Goal: Transaction & Acquisition: Purchase product/service

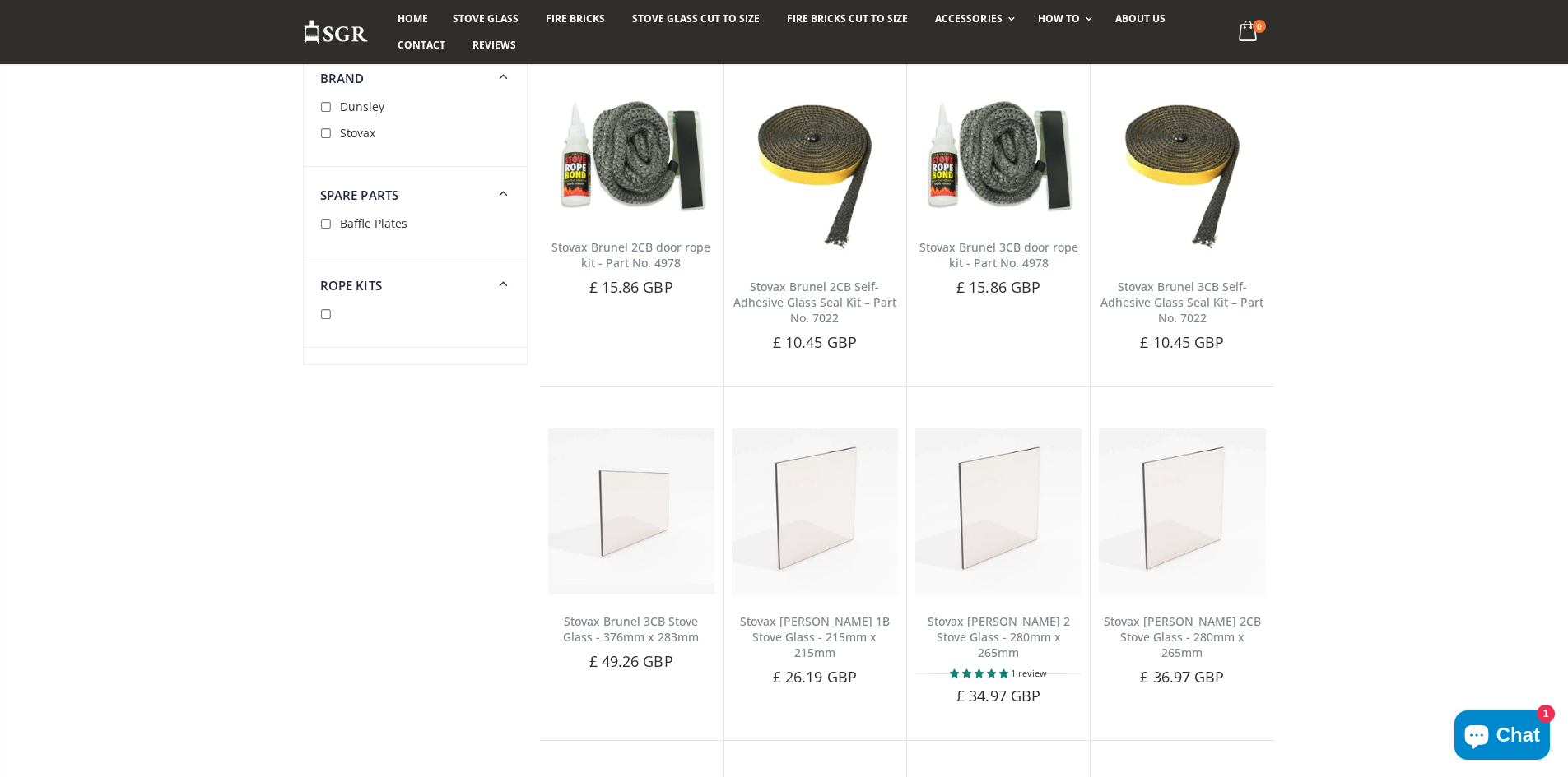
scroll to position [1234, 0]
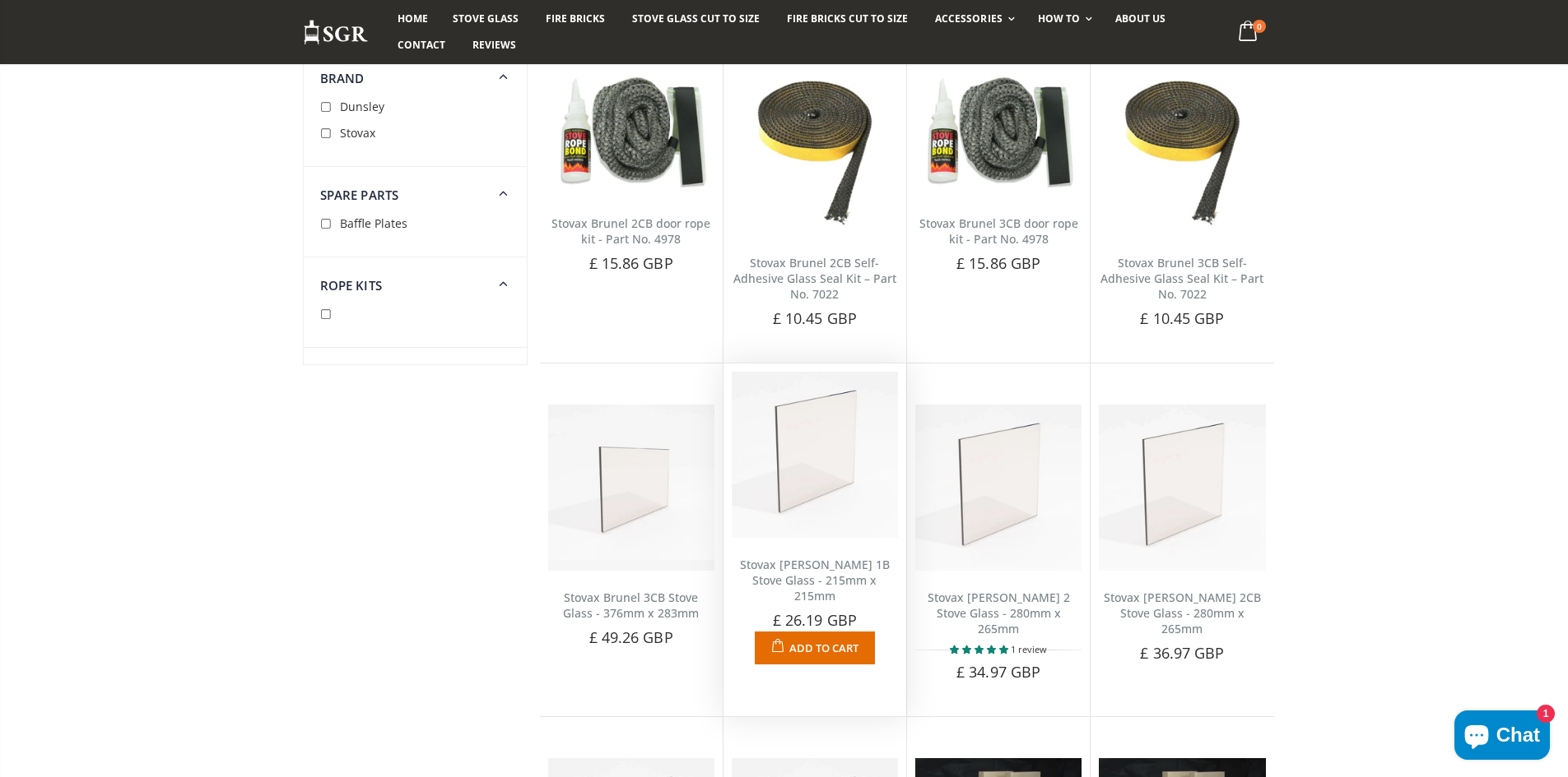
click at [832, 499] on img at bounding box center [814, 454] width 166 height 166
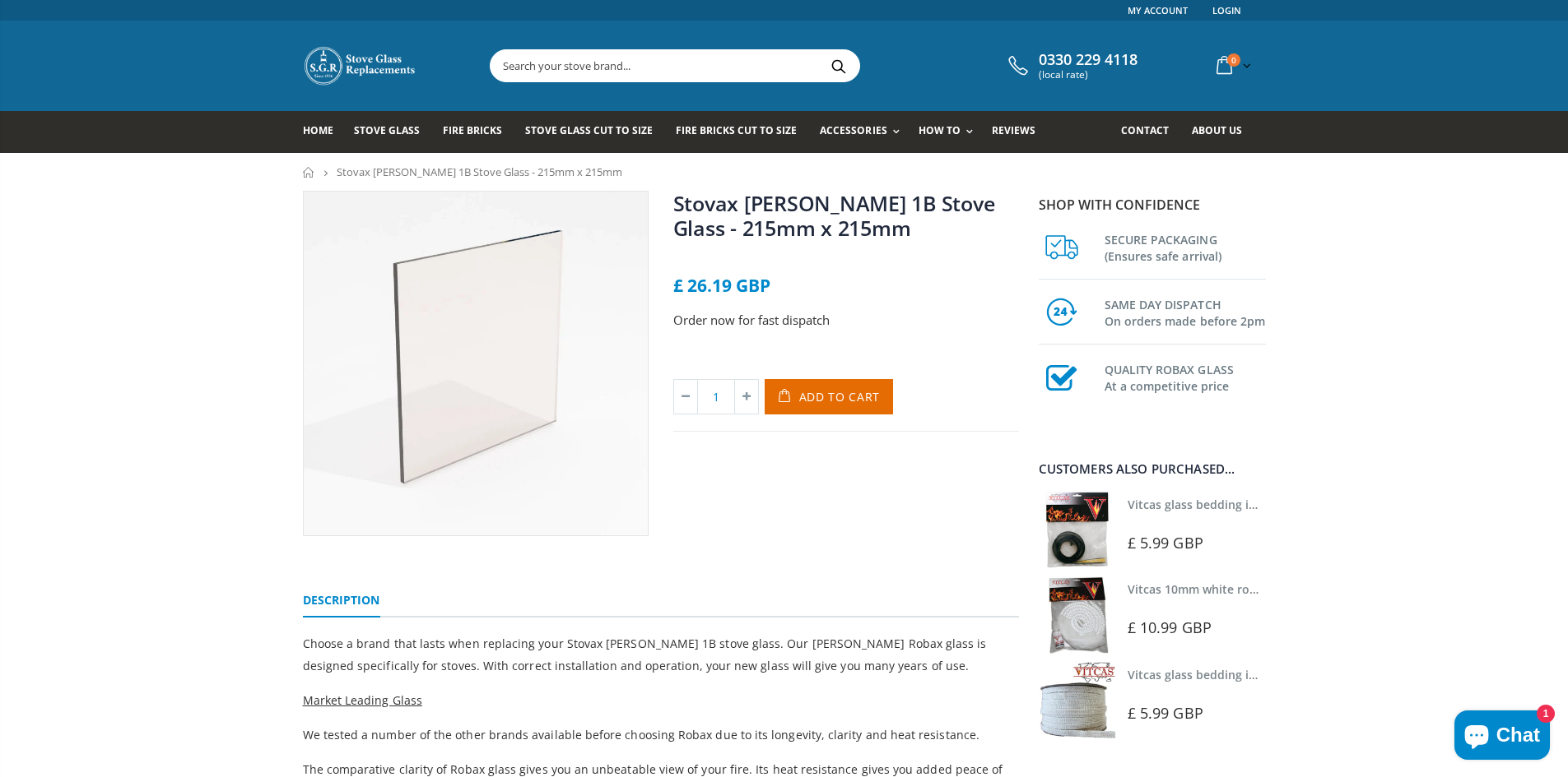
scroll to position [164, 0]
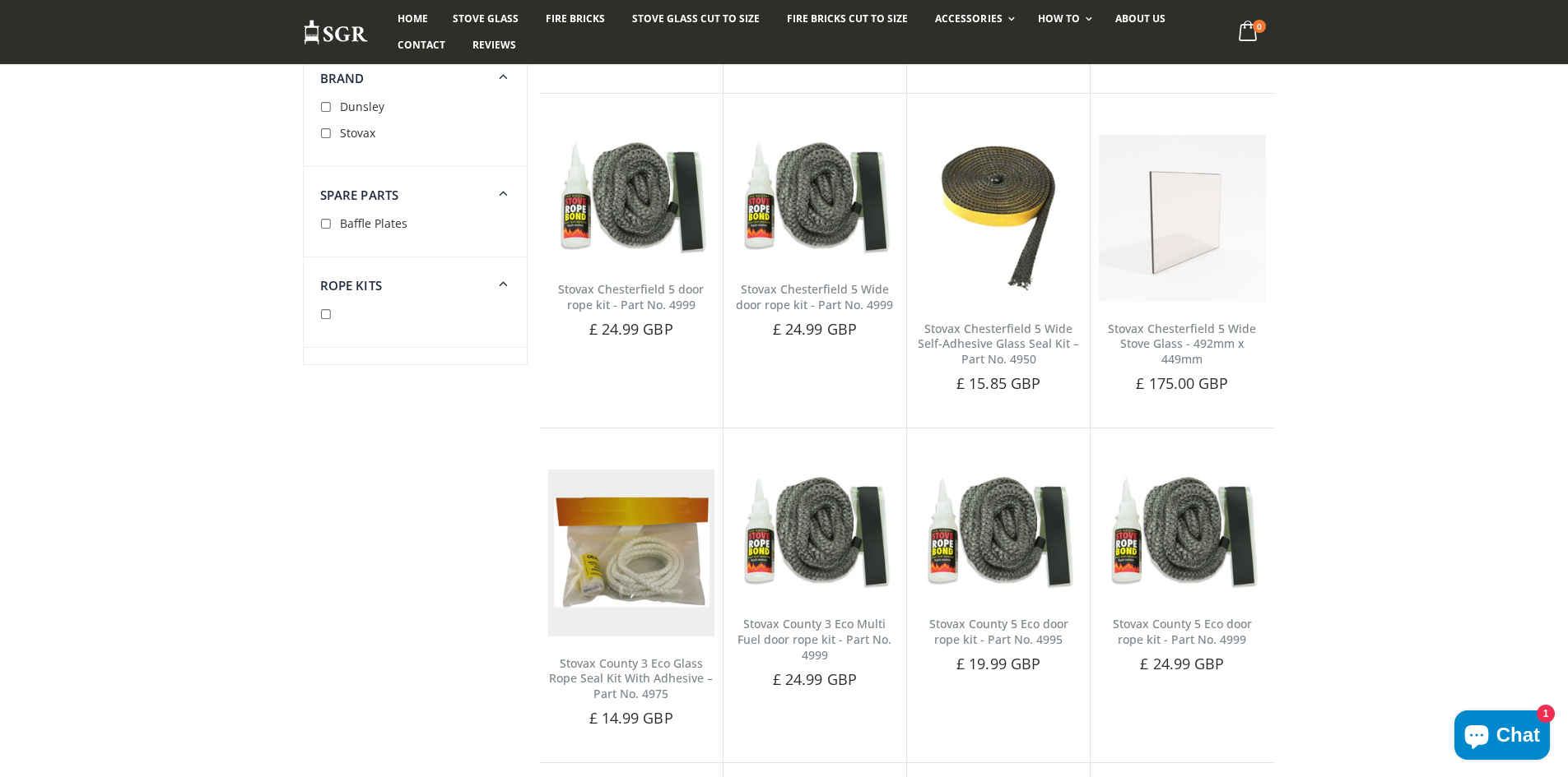
scroll to position [2550, 0]
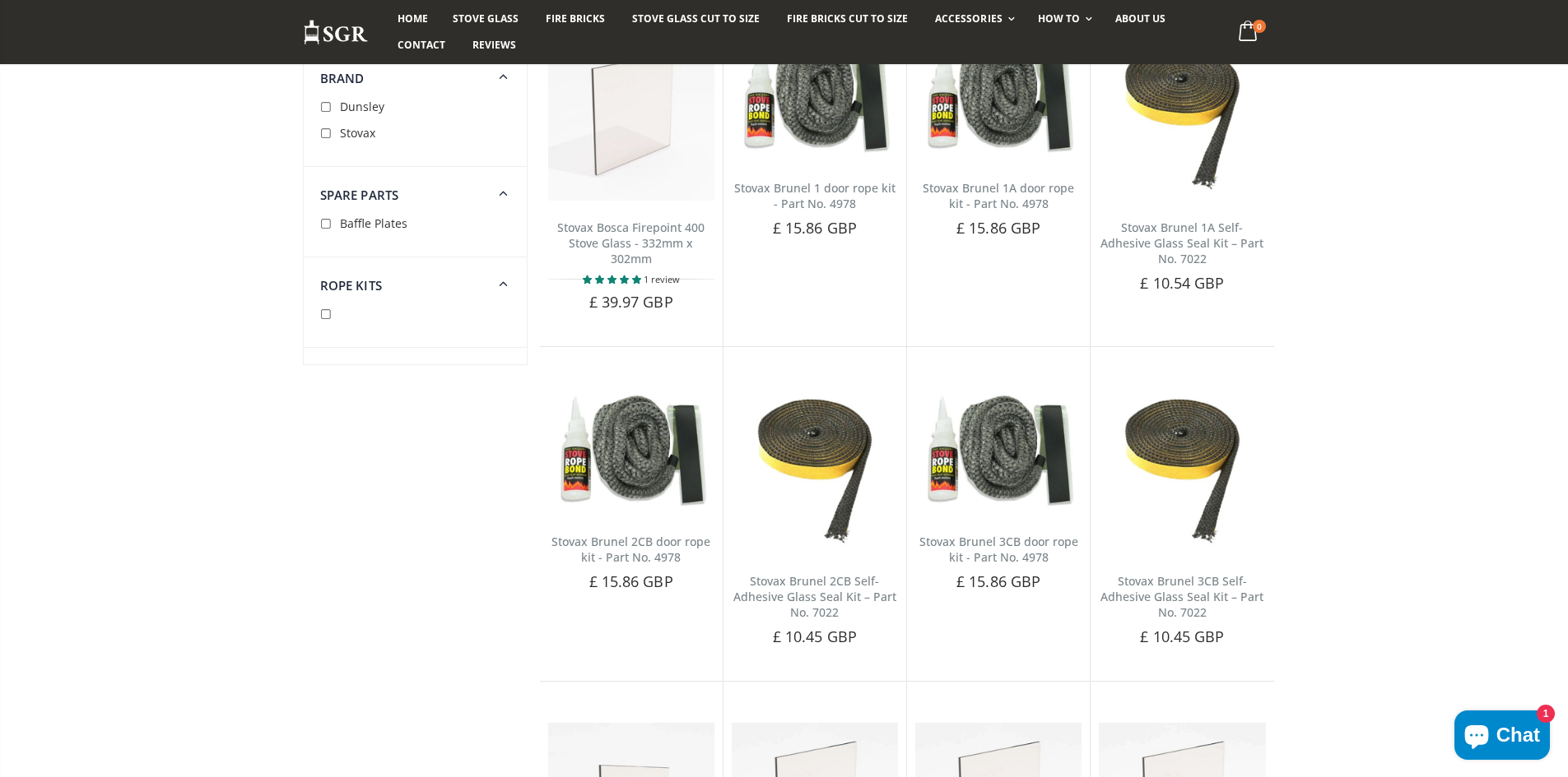
scroll to position [1316, 0]
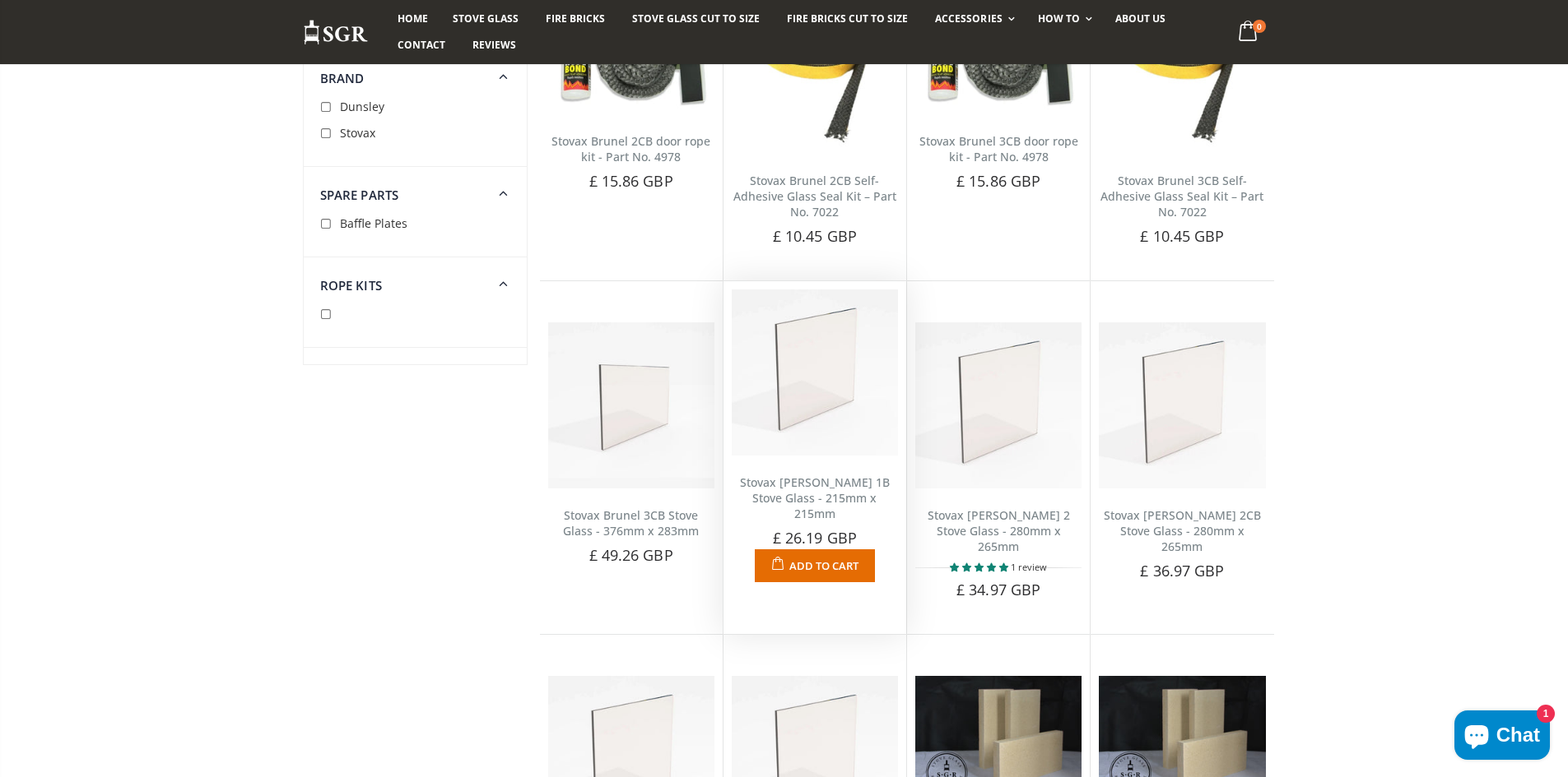
click at [811, 395] on img at bounding box center [814, 372] width 166 height 166
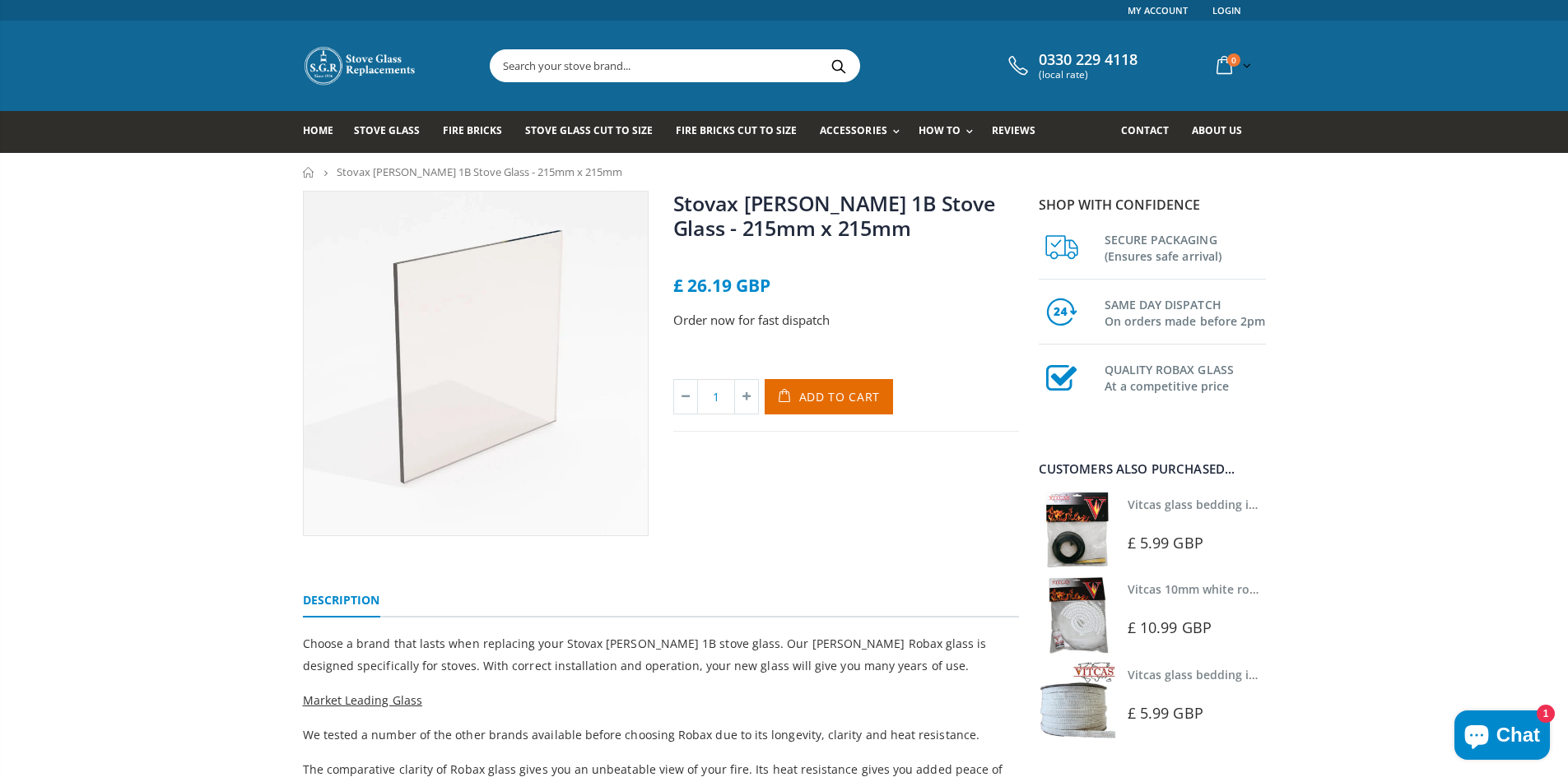
click at [811, 395] on span "Add to Cart" at bounding box center [840, 397] width 82 height 16
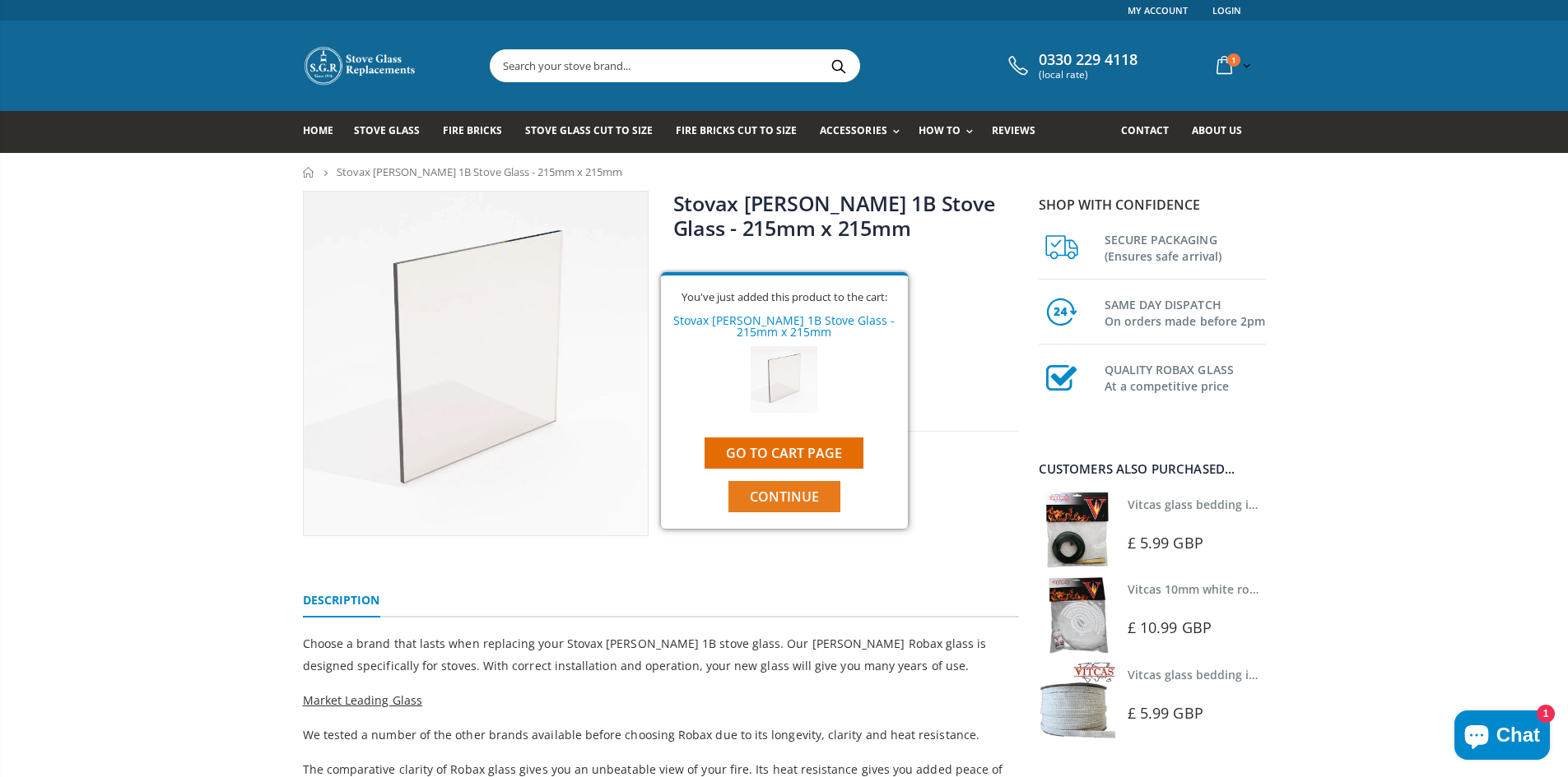
click at [769, 488] on span "Continue" at bounding box center [784, 496] width 69 height 18
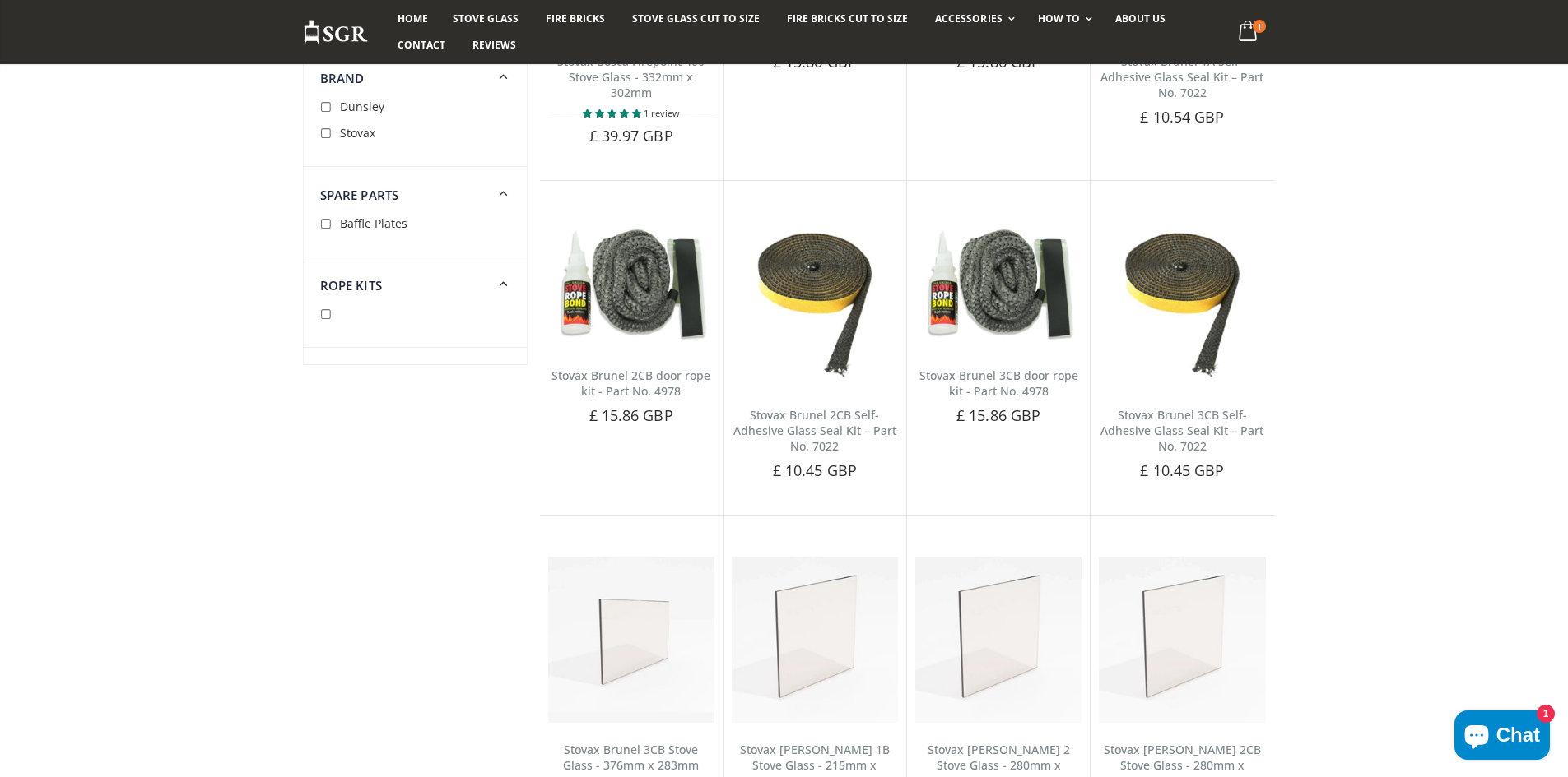
scroll to position [1112, 0]
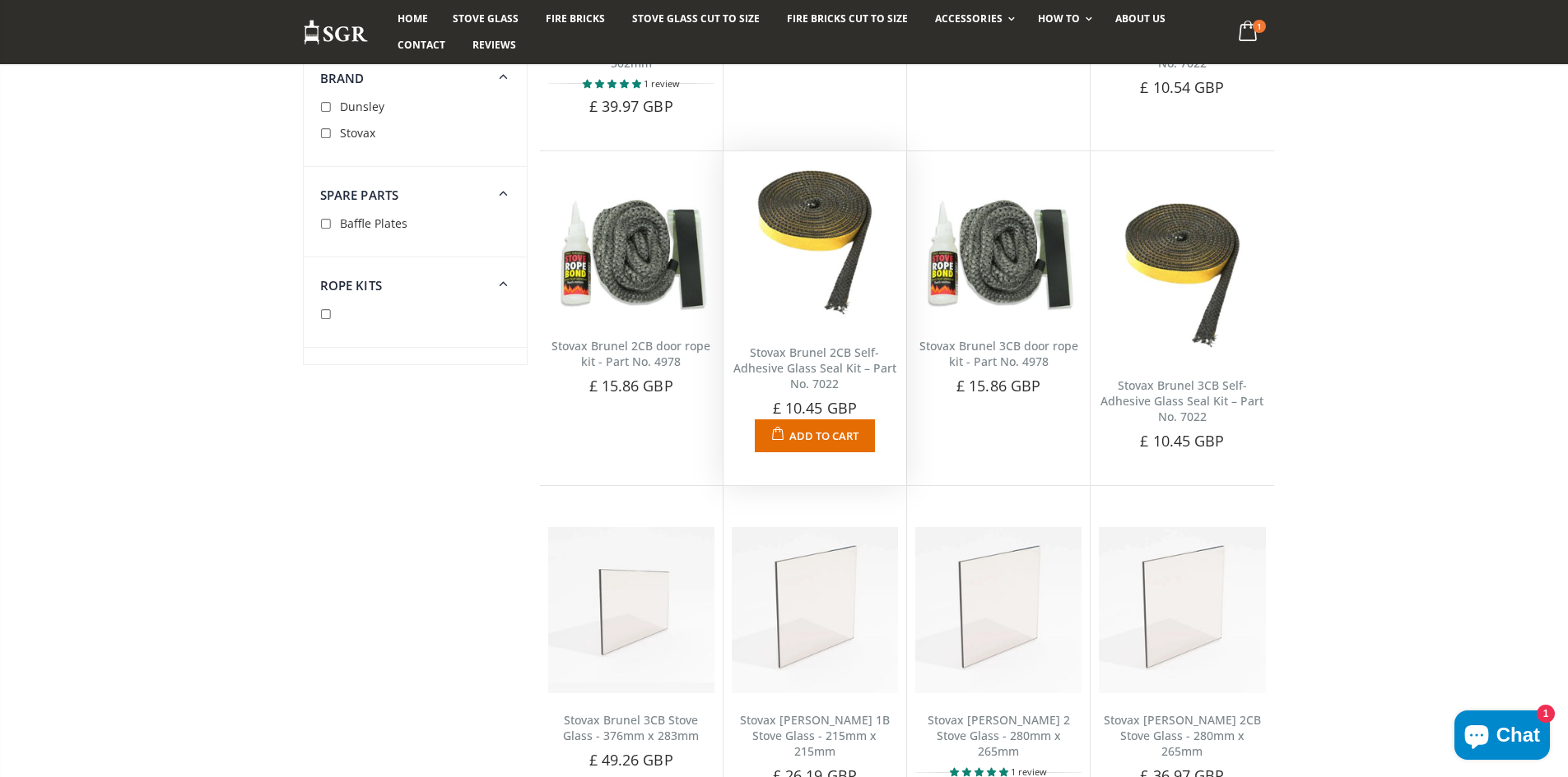
click at [803, 239] on img at bounding box center [814, 242] width 166 height 166
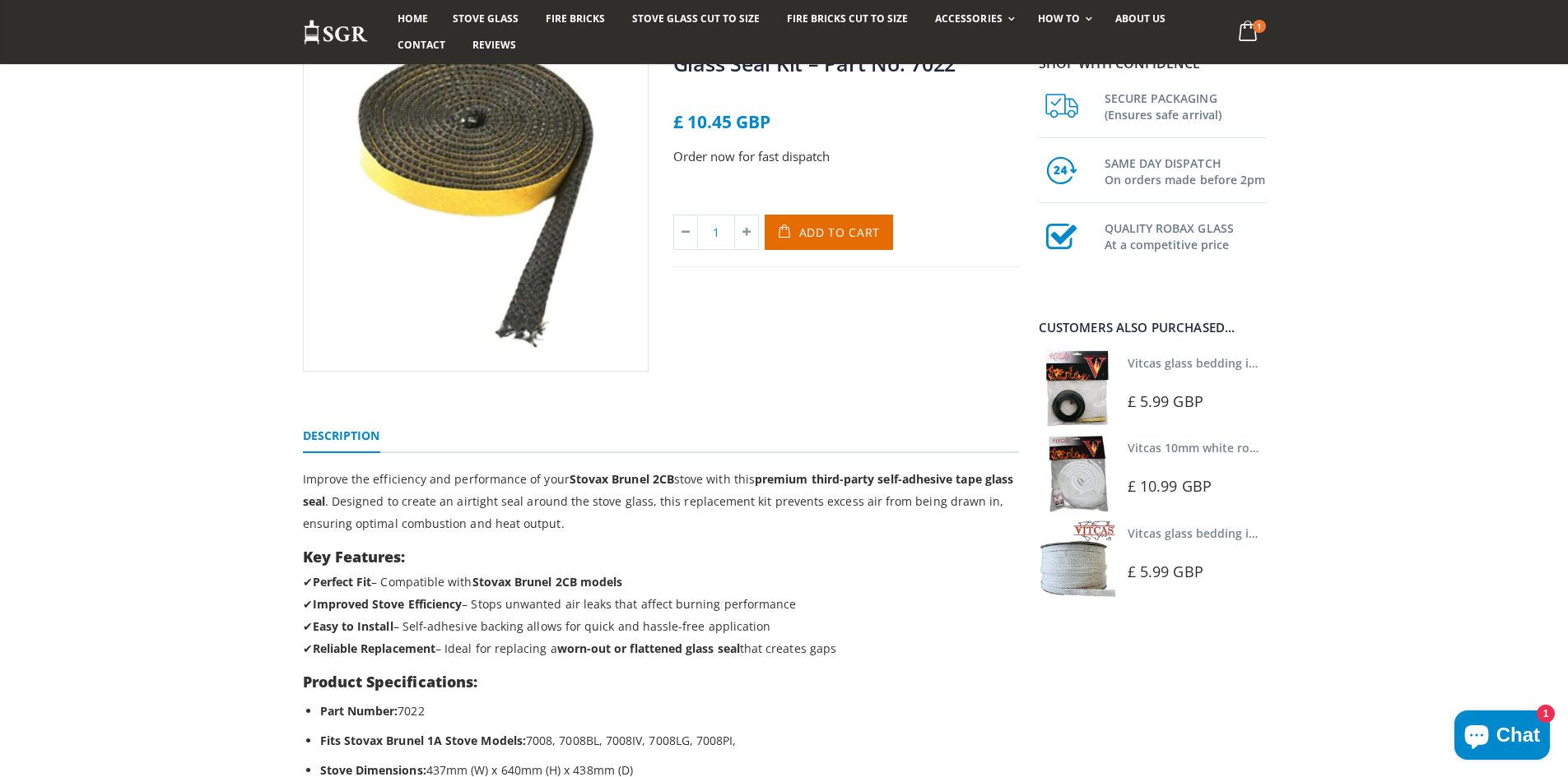
scroll to position [576, 0]
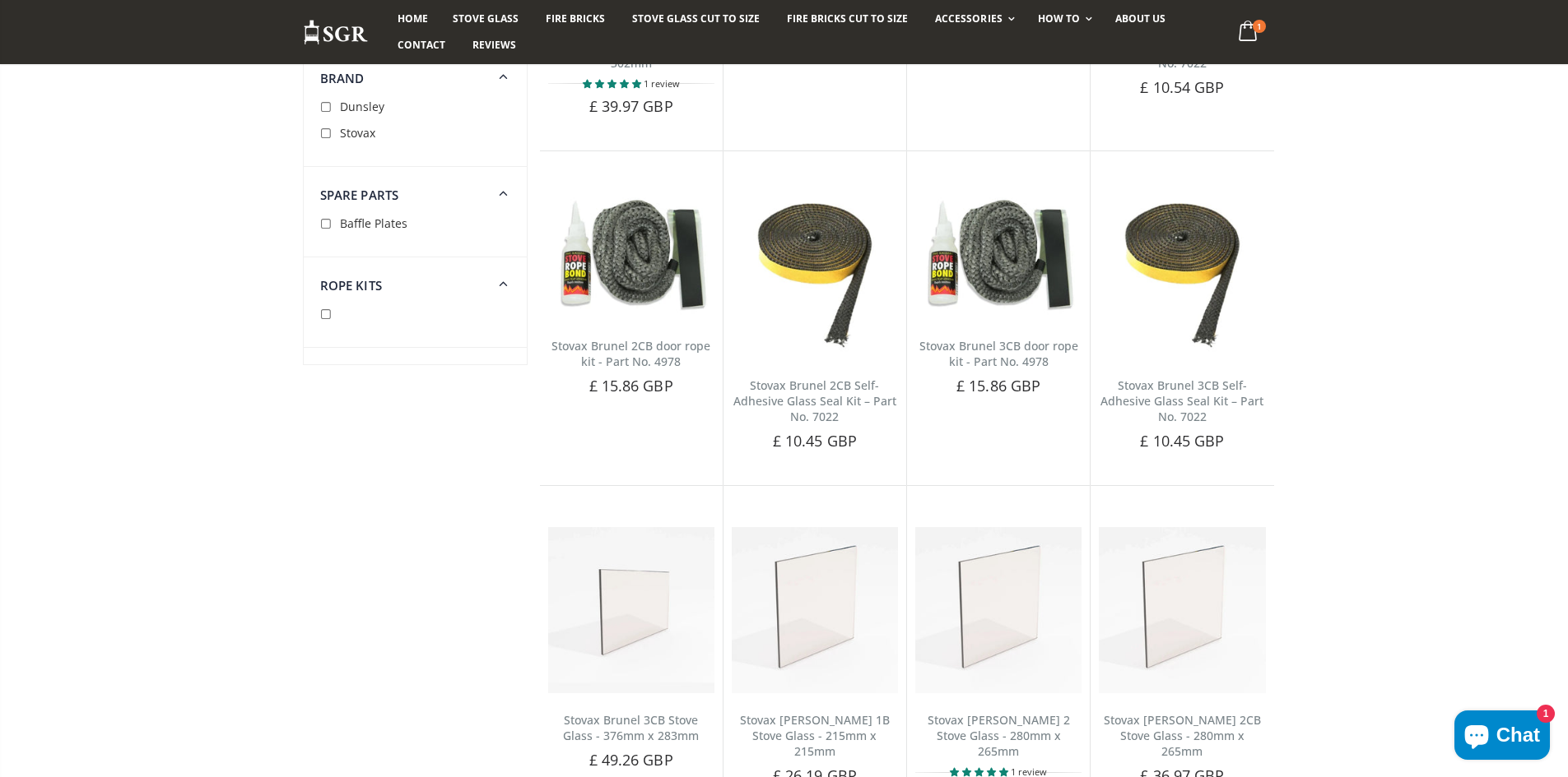
scroll to position [1112, 0]
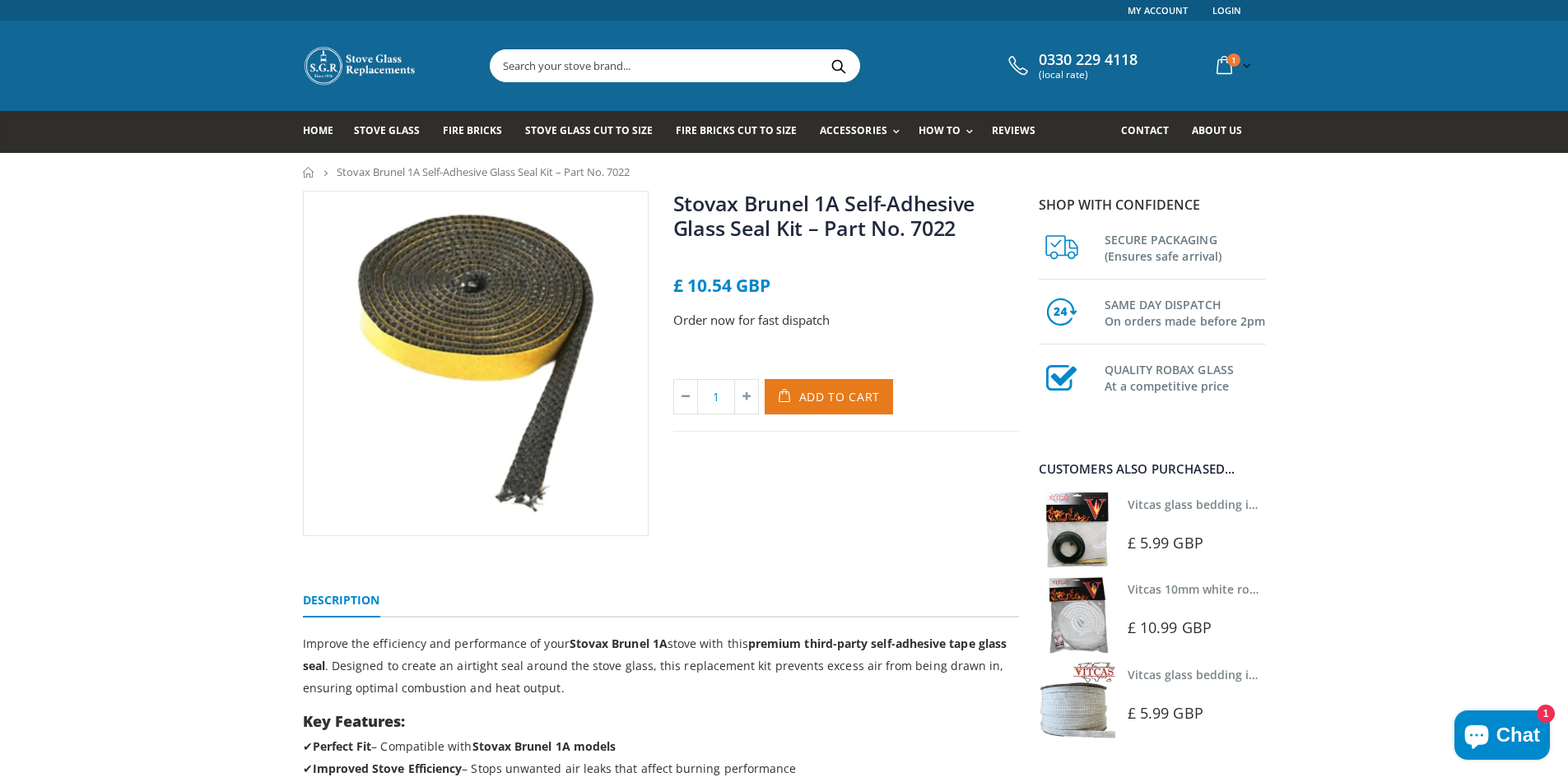
click at [832, 395] on span "Add to Cart" at bounding box center [840, 397] width 82 height 16
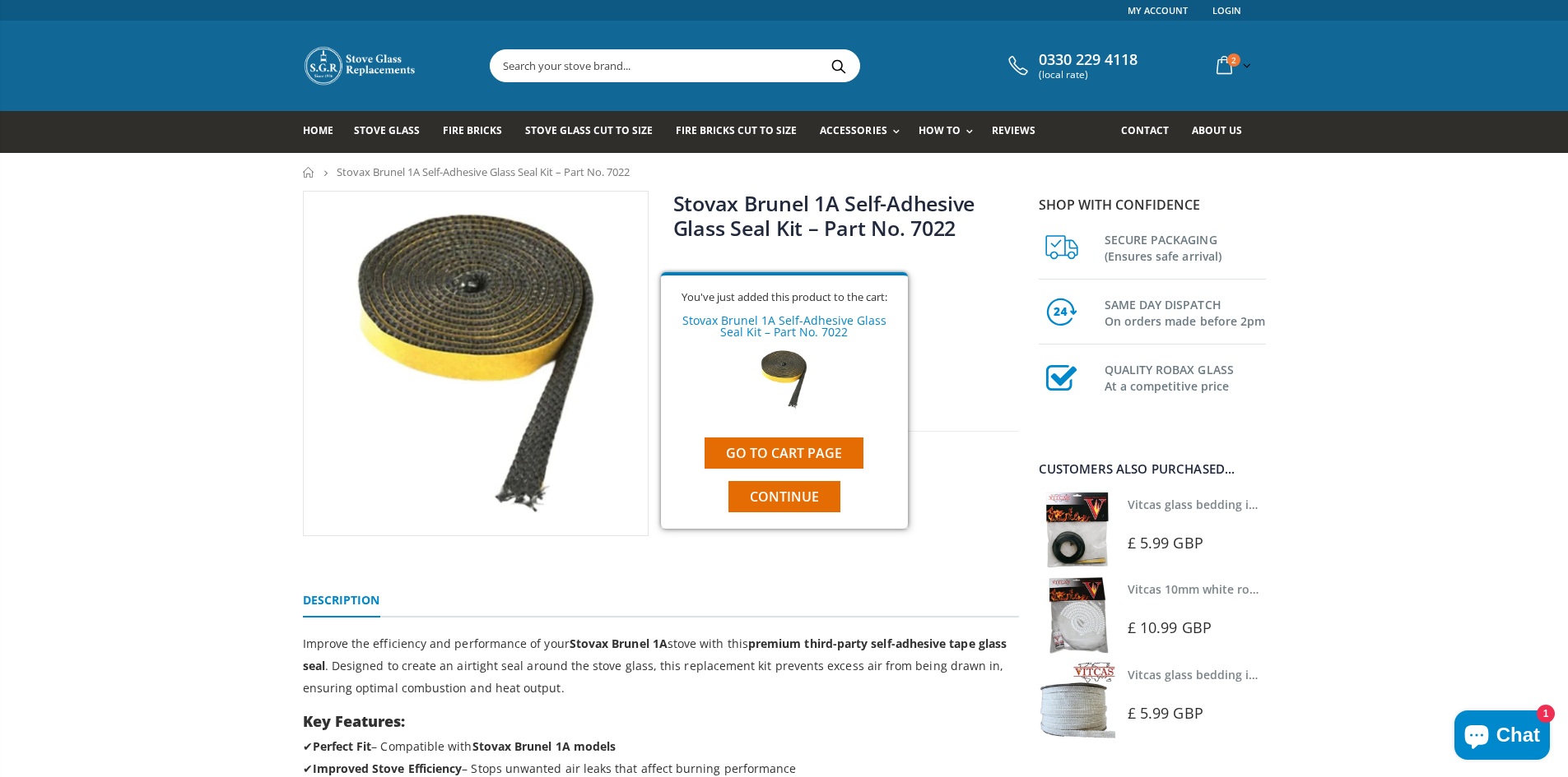
click at [628, 82] on div "Search Start typing to see products you are looking for." at bounding box center [674, 66] width 370 height 33
click at [628, 78] on input "text" at bounding box center [767, 66] width 553 height 31
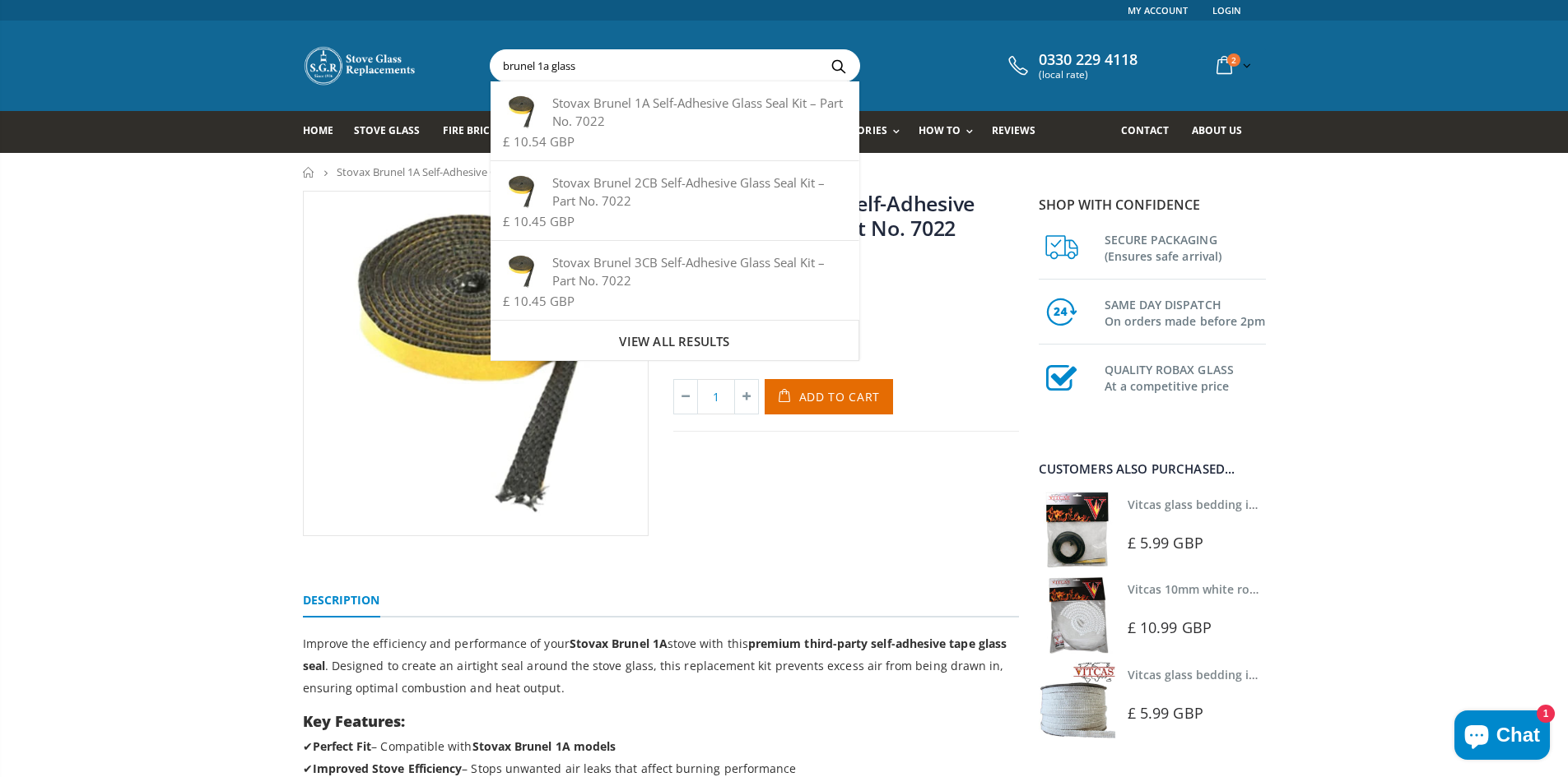
type input "brunel 1a glass"
click at [820, 51] on button "Search" at bounding box center [839, 66] width 37 height 31
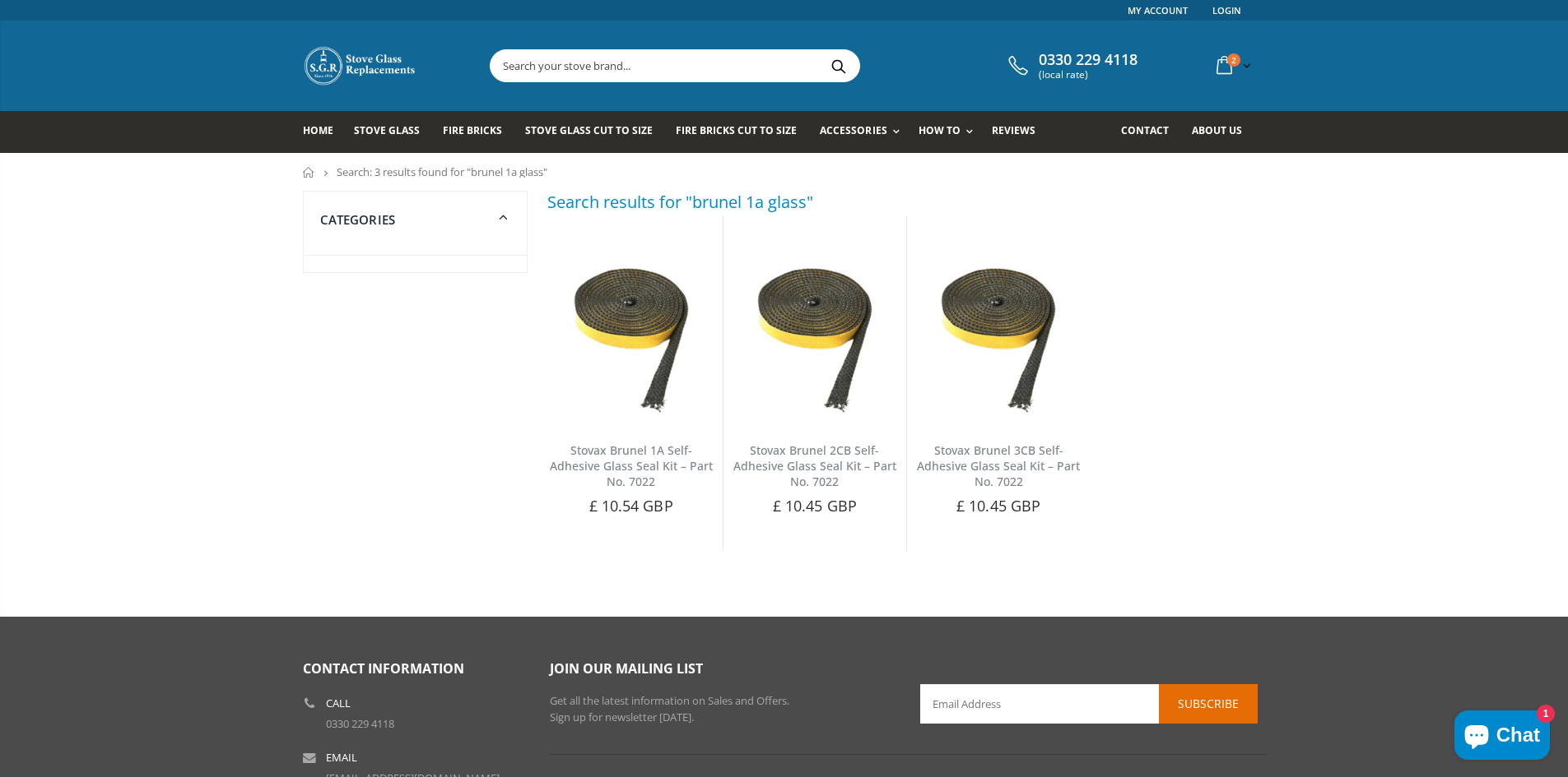
click at [674, 51] on input "text" at bounding box center [767, 66] width 553 height 31
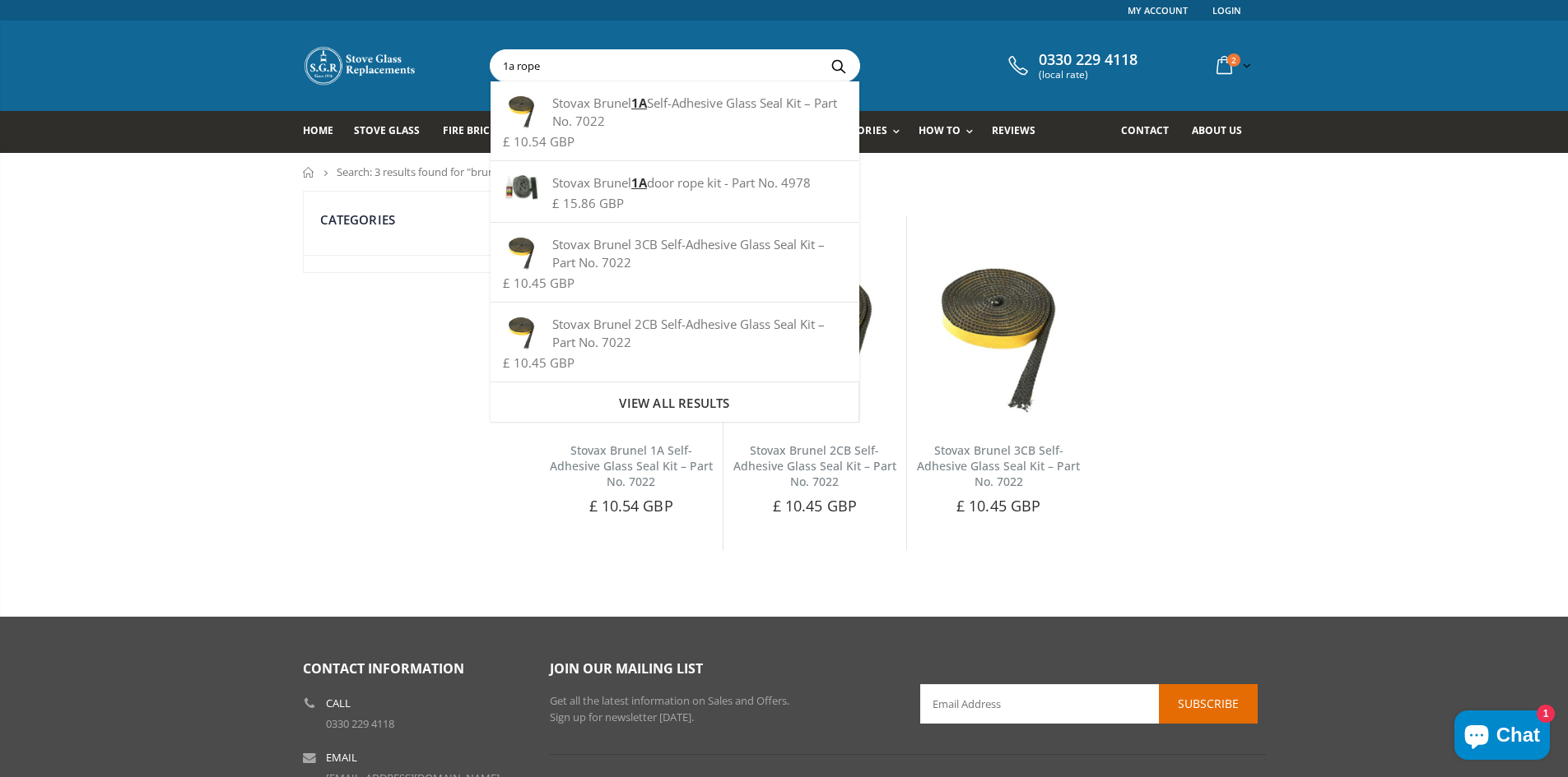
type input "1a rope"
click at [820, 51] on button "Search" at bounding box center [839, 66] width 37 height 31
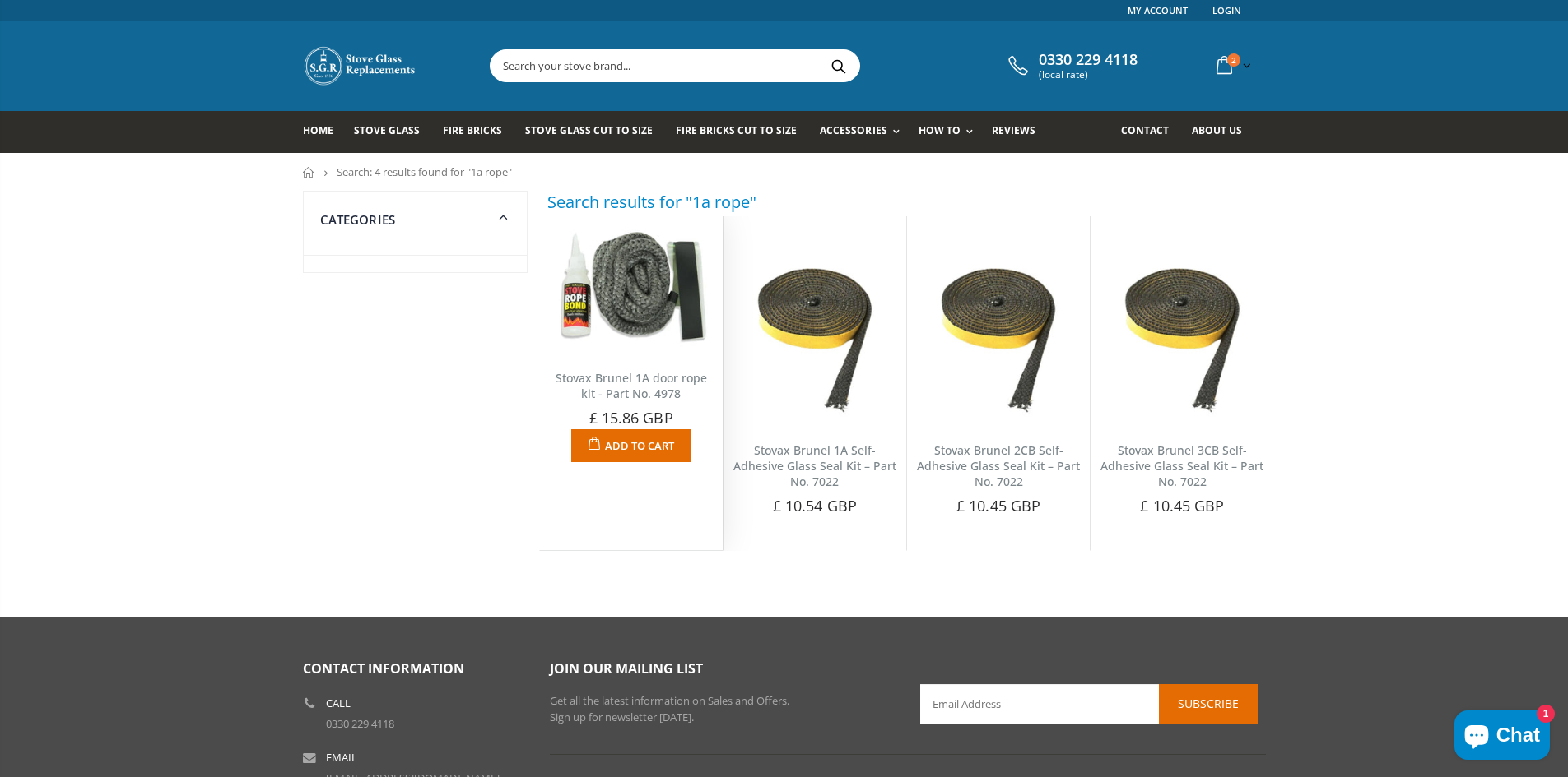
click at [642, 447] on span "Add to Cart" at bounding box center [639, 446] width 69 height 15
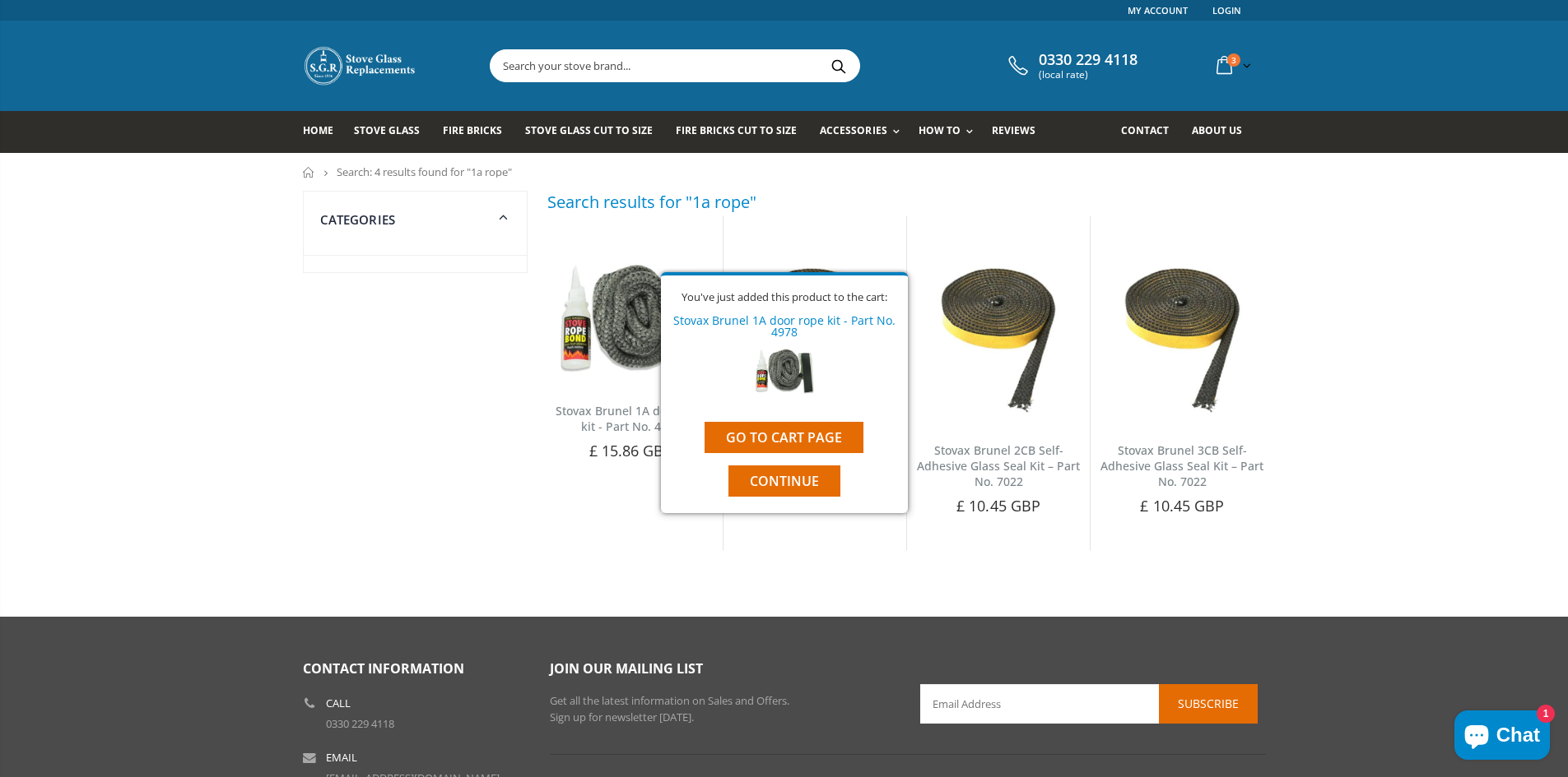
click at [628, 63] on input "text" at bounding box center [767, 66] width 553 height 31
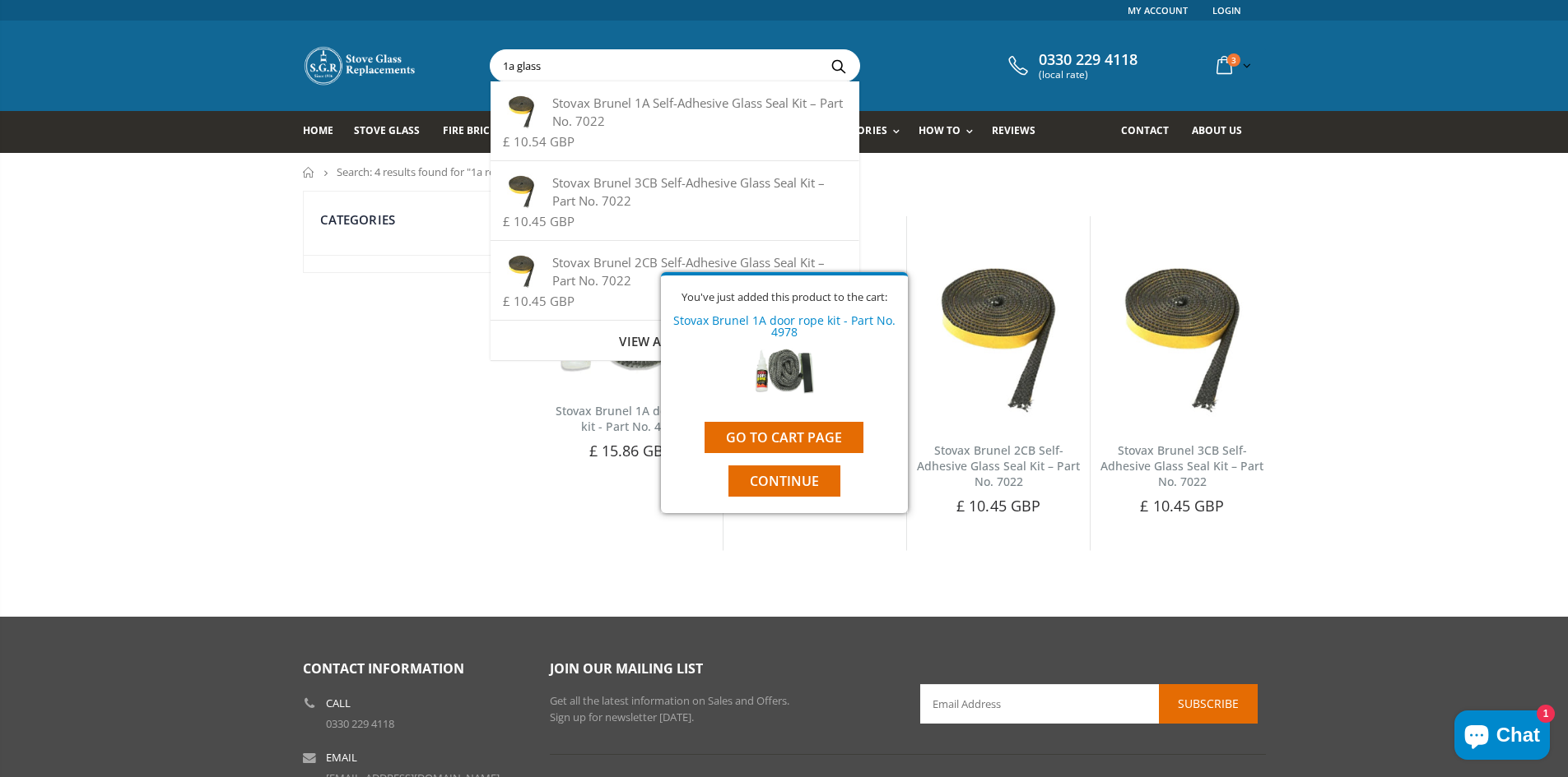
type input "1a glass"
click at [820, 51] on button "Search" at bounding box center [839, 66] width 37 height 31
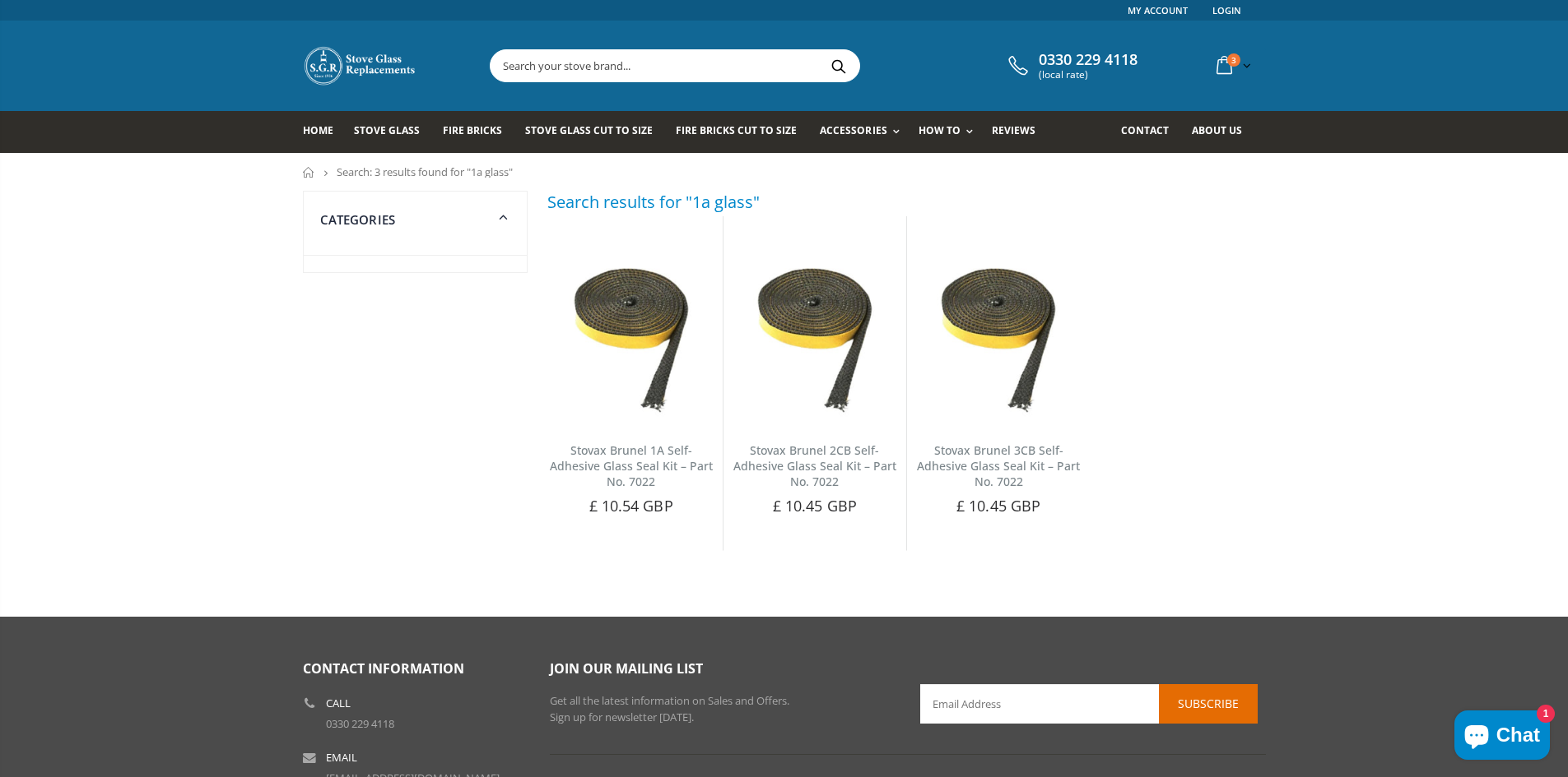
drag, startPoint x: 657, startPoint y: 67, endPoint x: 493, endPoint y: 70, distance: 164.0
click at [493, 70] on input "text" at bounding box center [767, 66] width 553 height 31
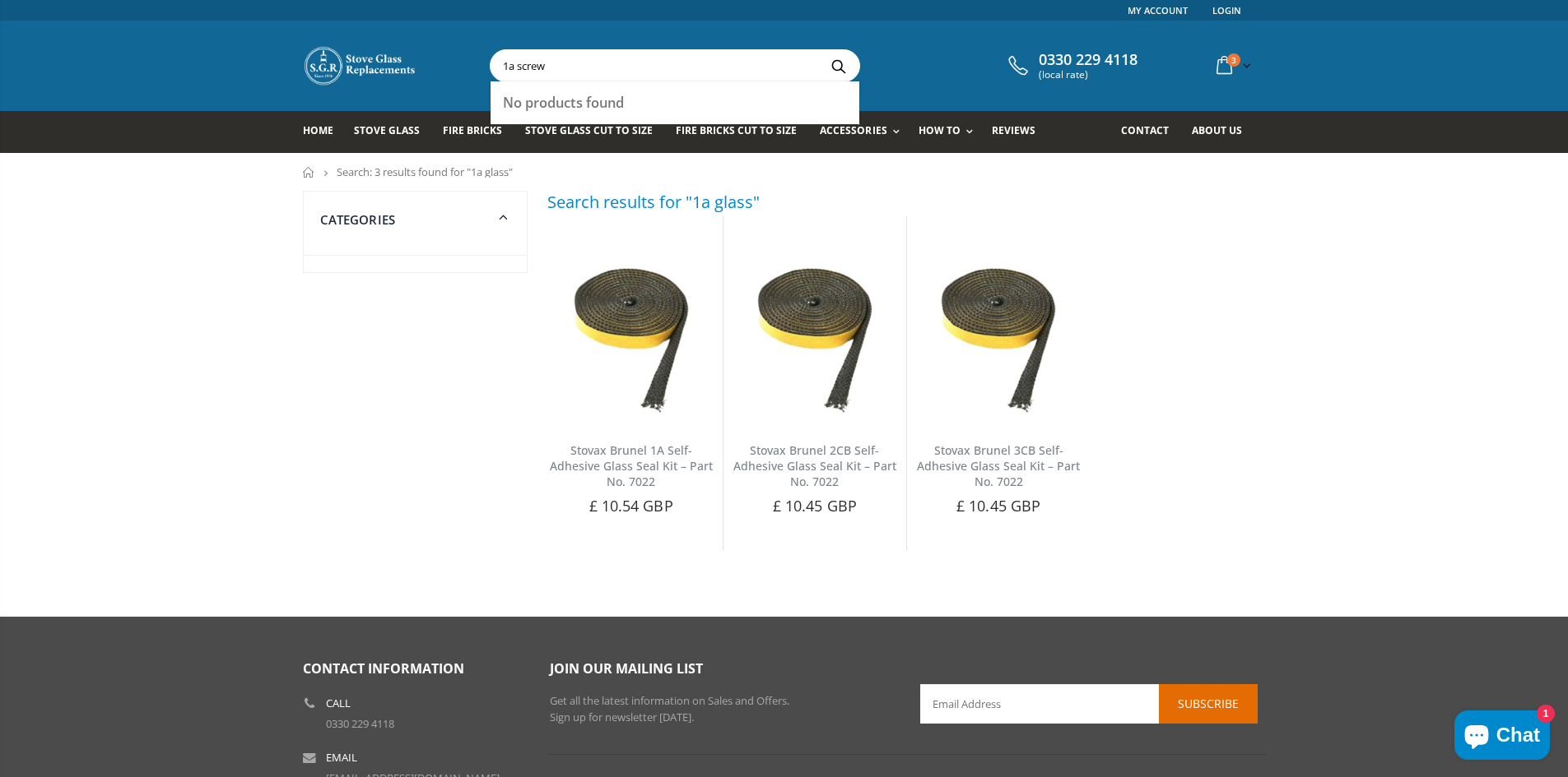
type input "1a screw"
click at [820, 51] on button "Search" at bounding box center [839, 66] width 37 height 31
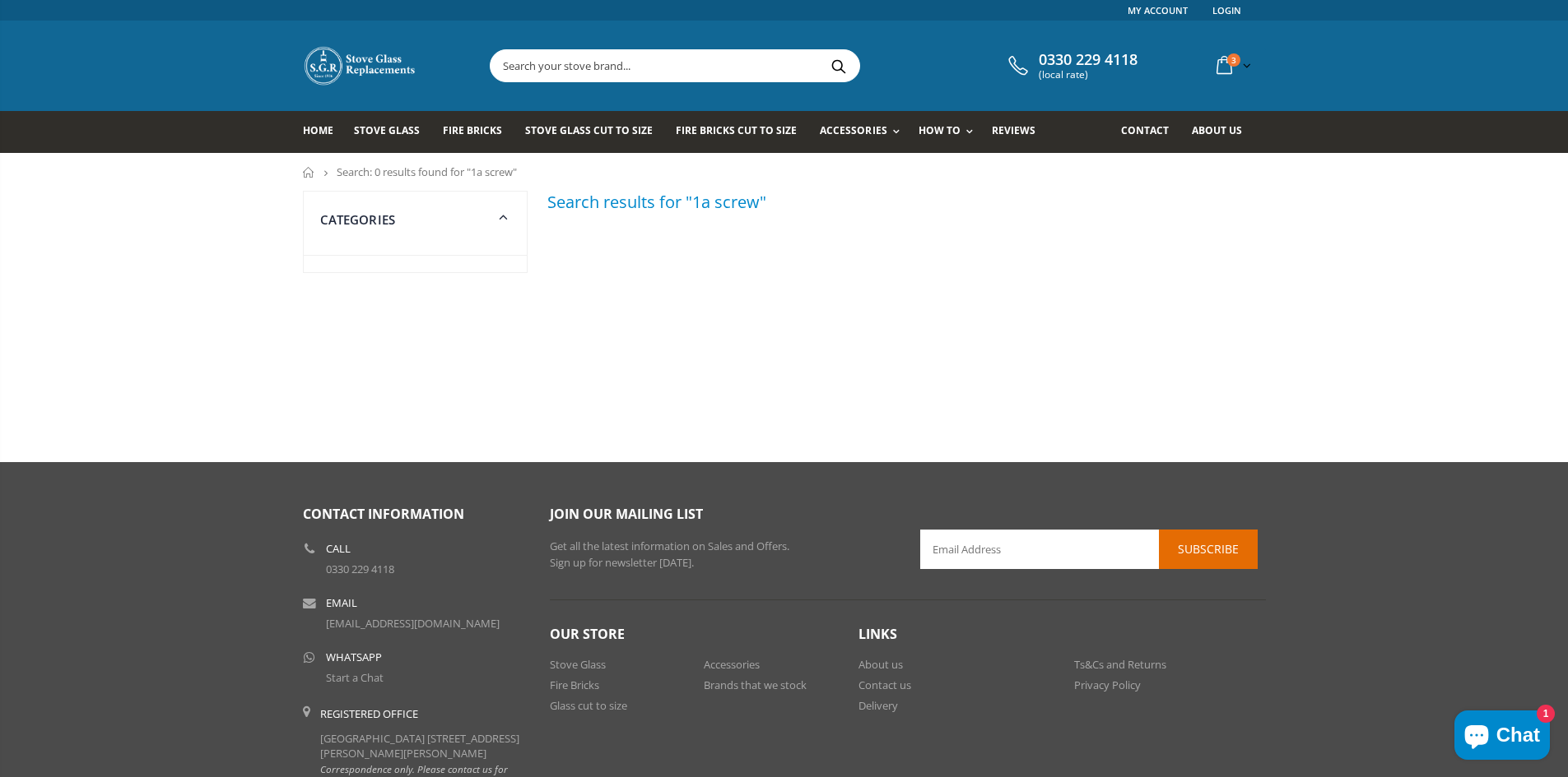
click at [596, 67] on input "text" at bounding box center [767, 66] width 553 height 31
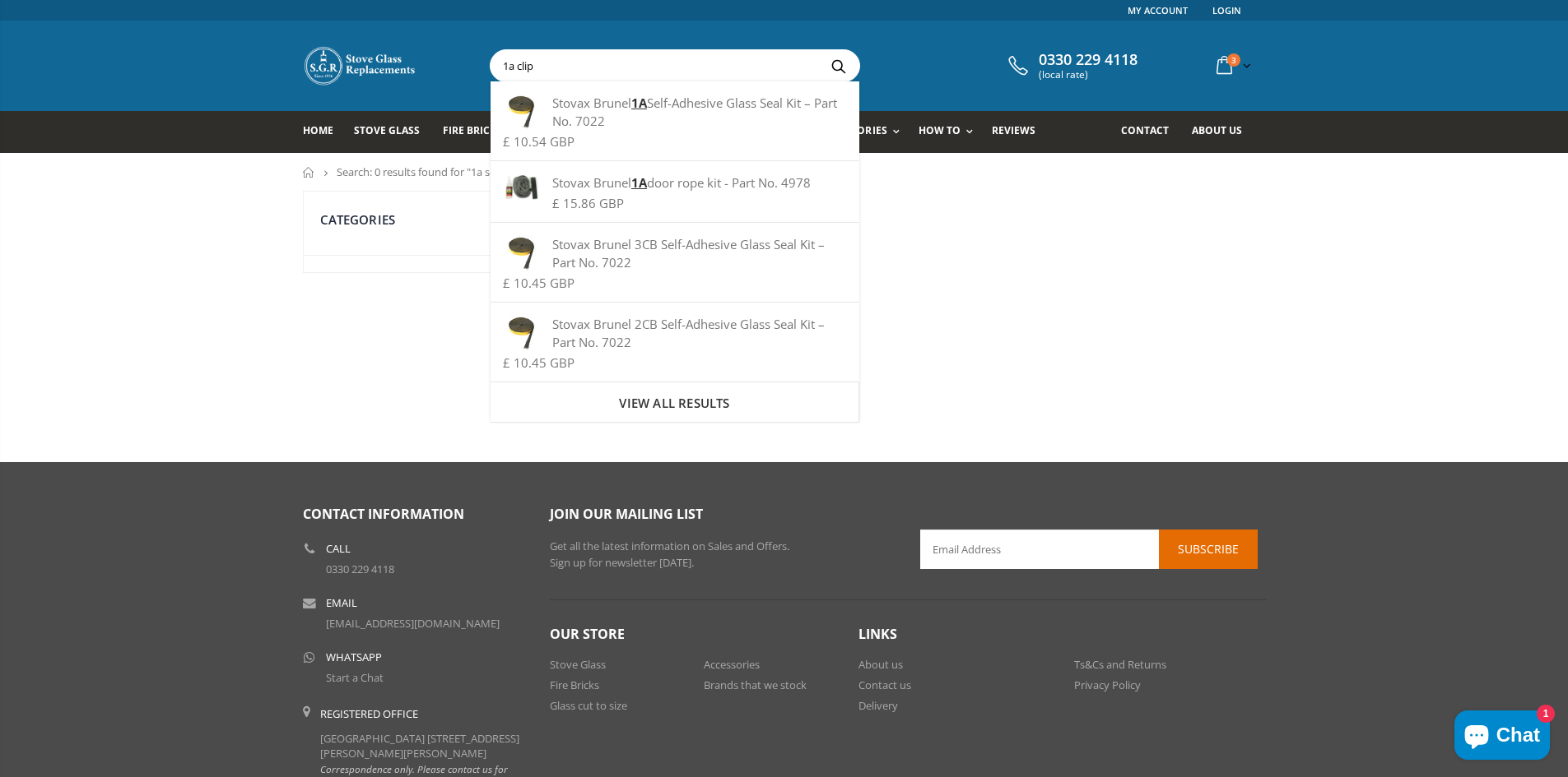
type input "1a clip"
click at [820, 51] on button "Search" at bounding box center [839, 66] width 37 height 31
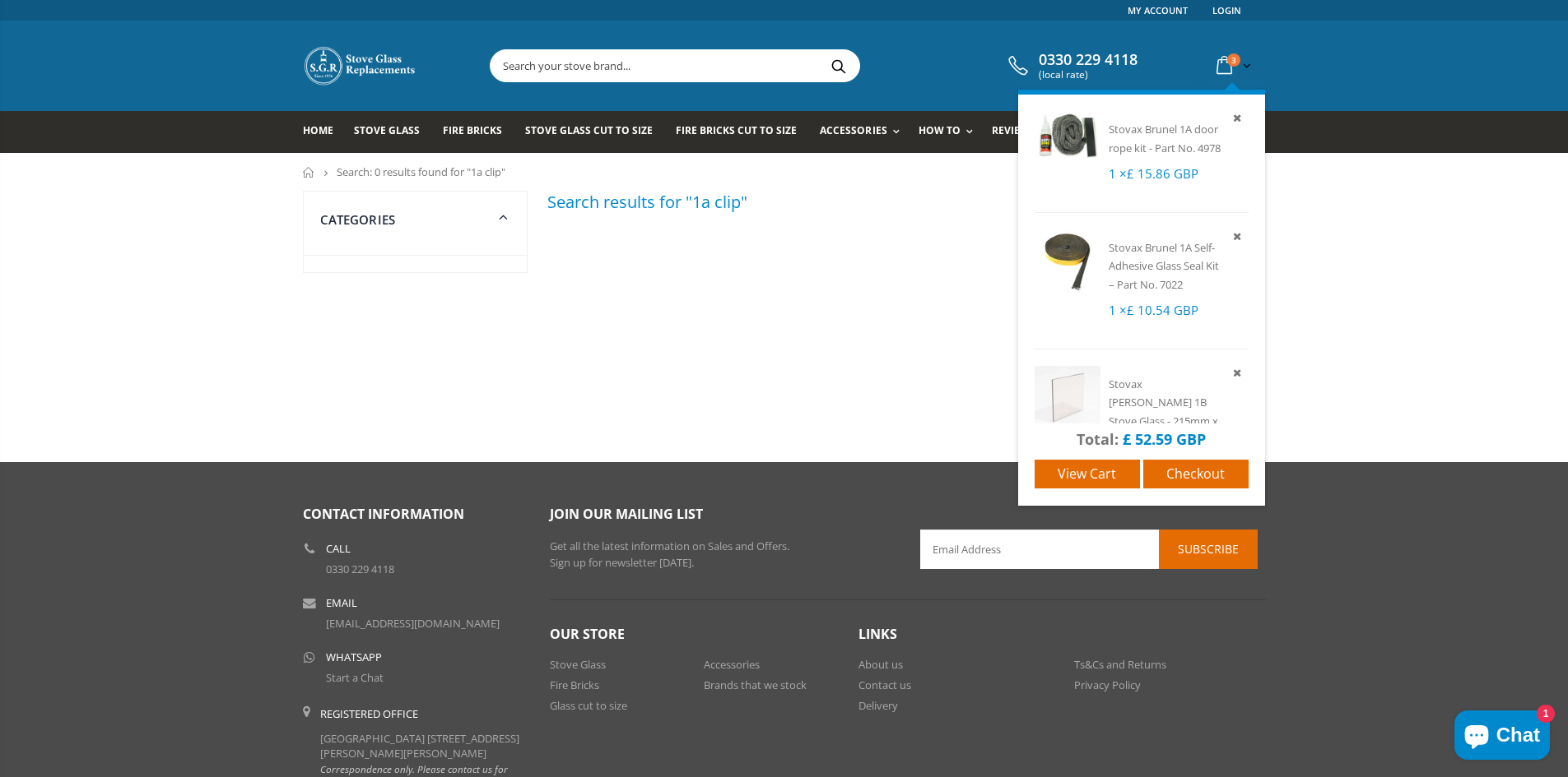
click at [1223, 52] on icon at bounding box center [1224, 66] width 29 height 29
click at [1218, 72] on icon at bounding box center [1224, 66] width 29 height 29
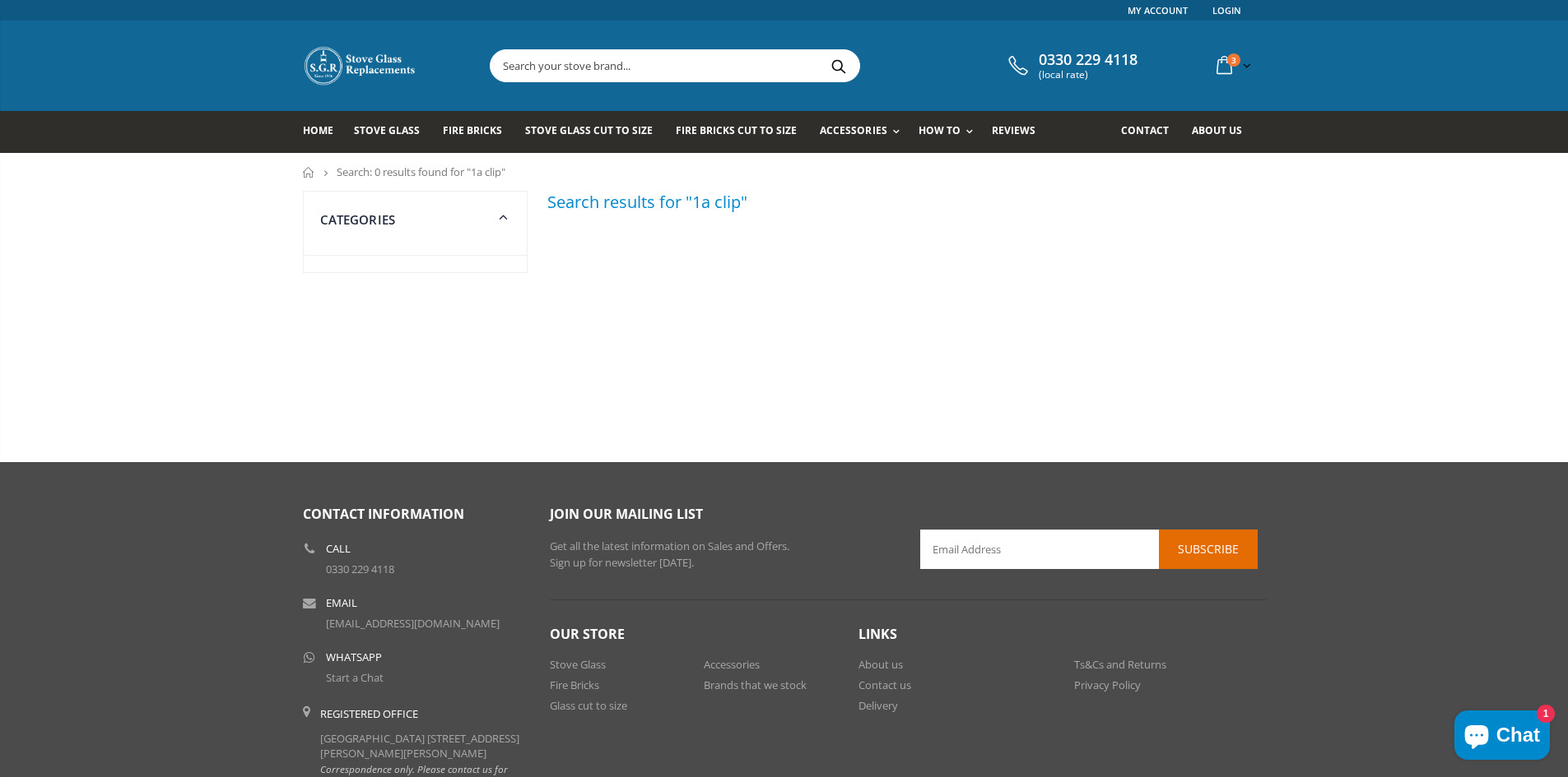
click at [669, 70] on input "text" at bounding box center [767, 66] width 553 height 31
type input "mk 1a"
click at [820, 51] on button "Search" at bounding box center [839, 66] width 37 height 31
click at [386, 124] on span "Stove Glass" at bounding box center [387, 130] width 66 height 14
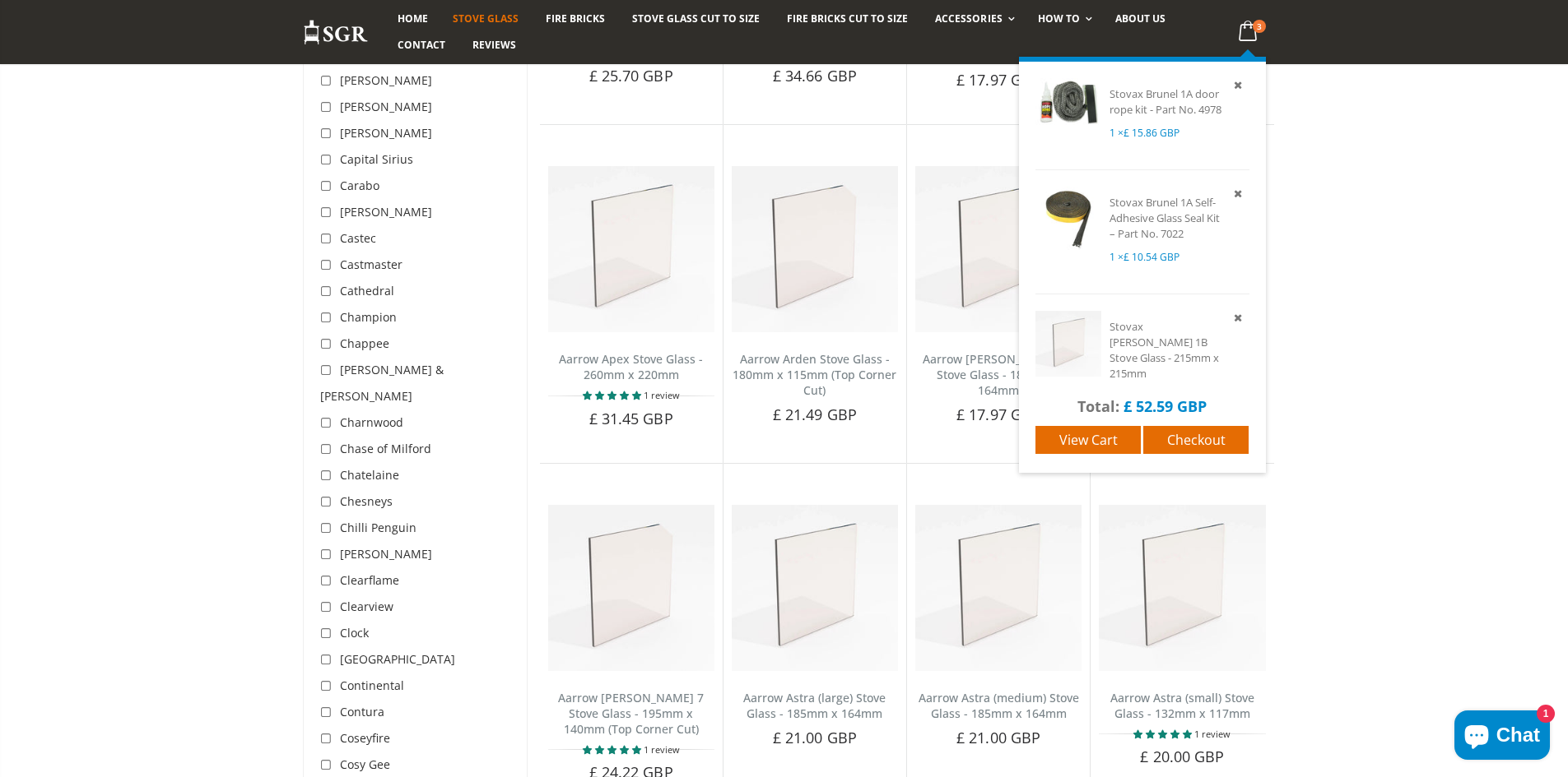
scroll to position [59, 0]
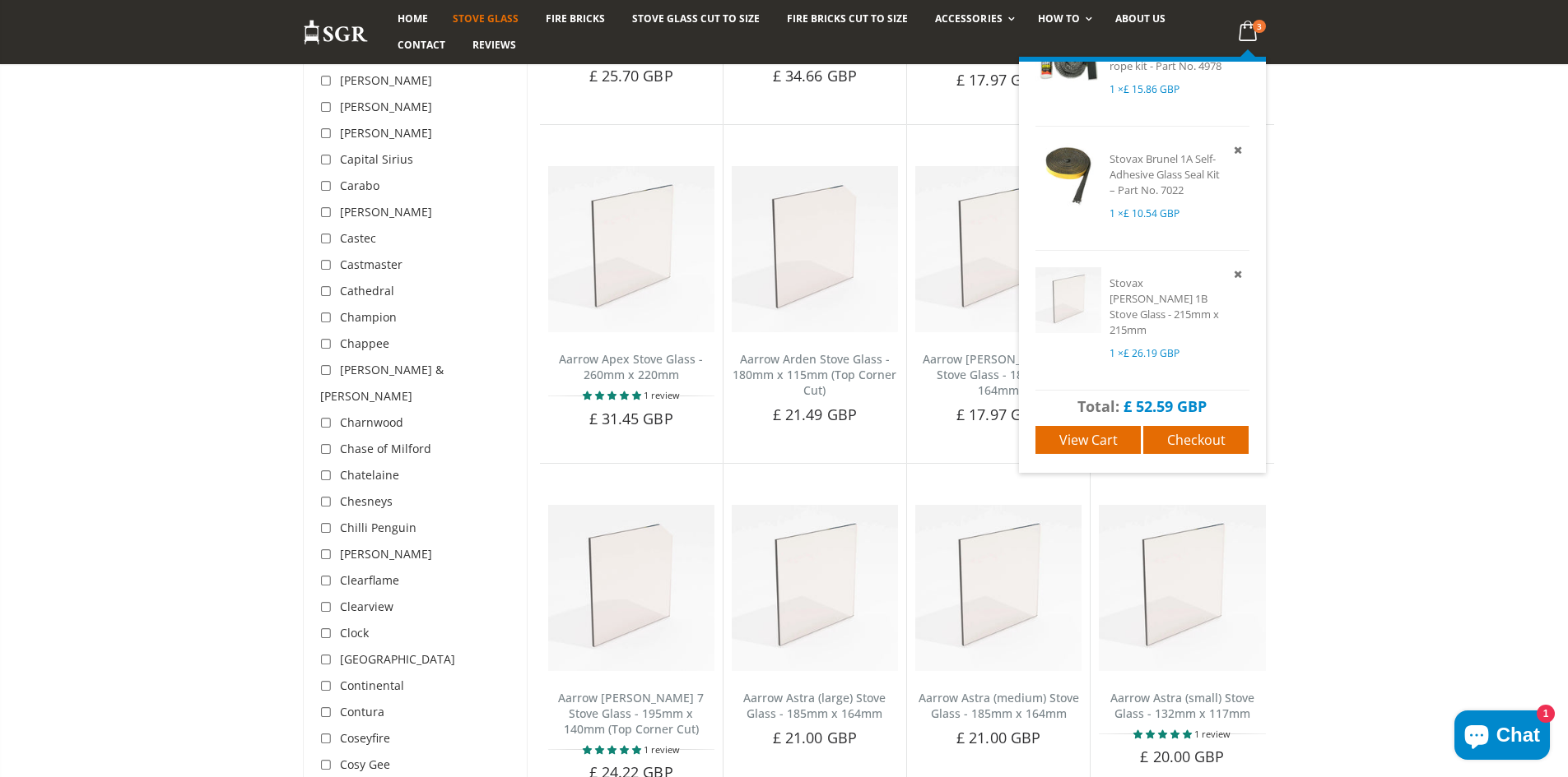
click at [1230, 281] on icon at bounding box center [1238, 274] width 15 height 15
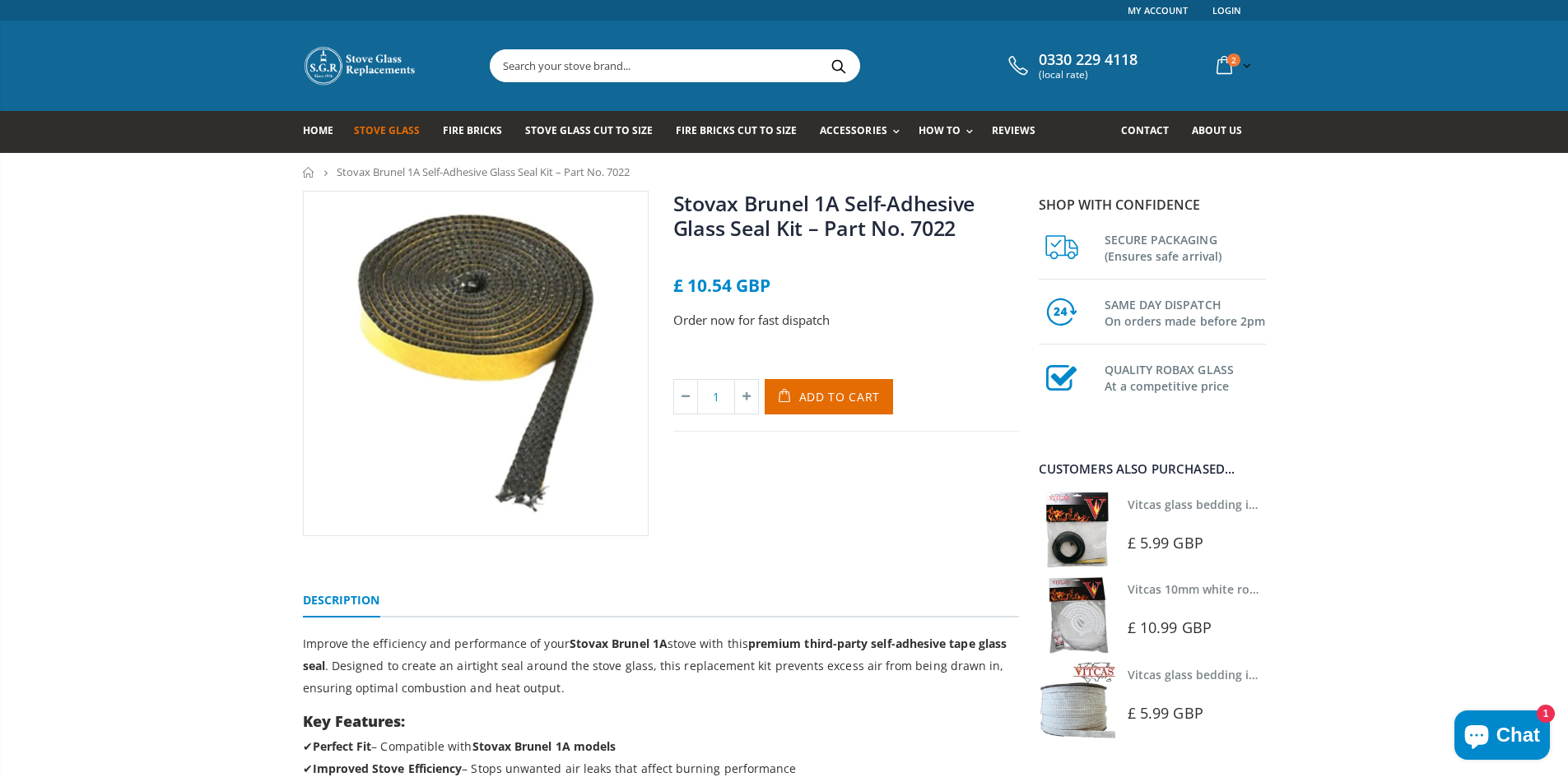
click at [403, 136] on span "Stove Glass" at bounding box center [387, 130] width 66 height 14
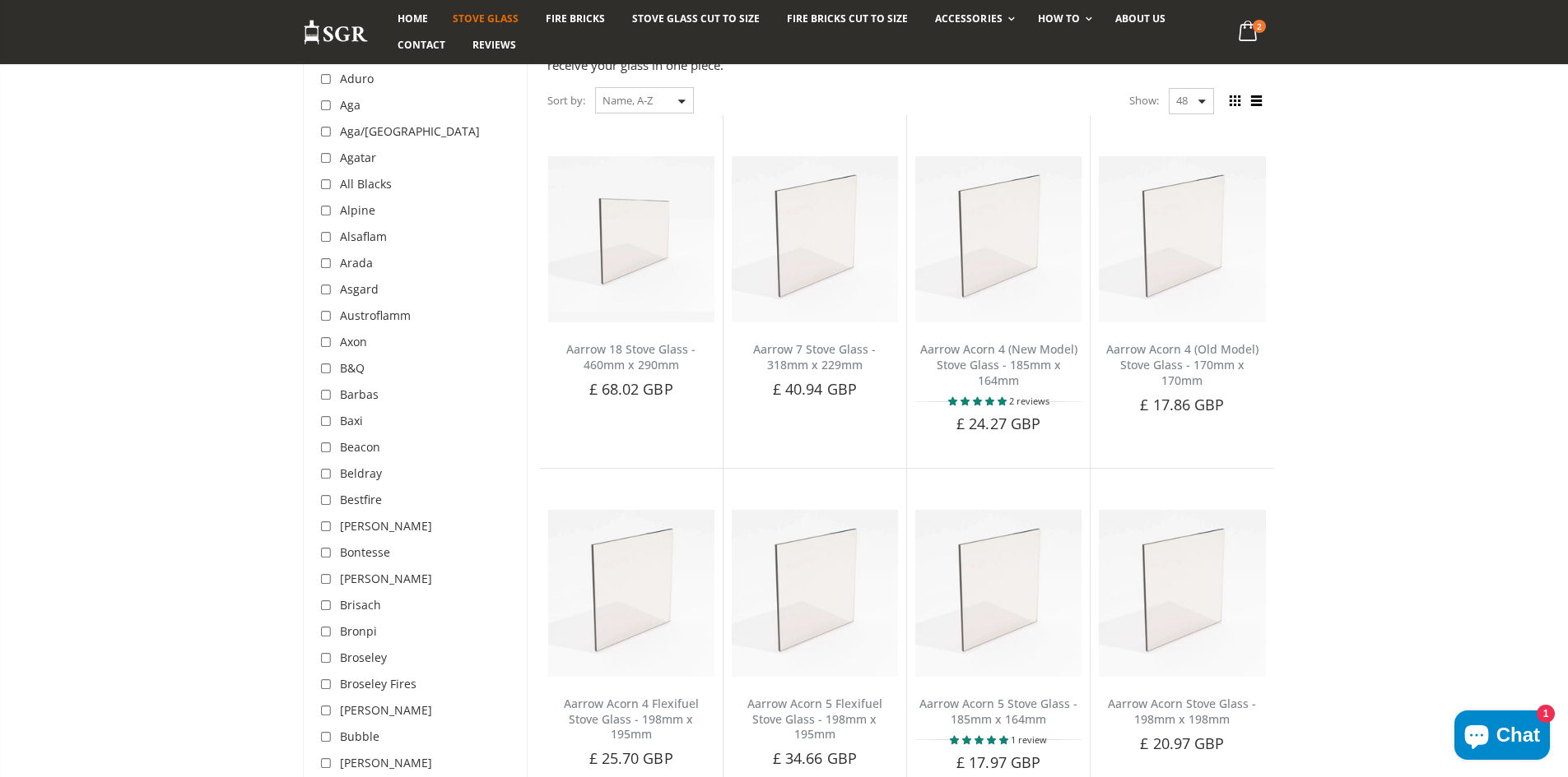
scroll to position [411, 0]
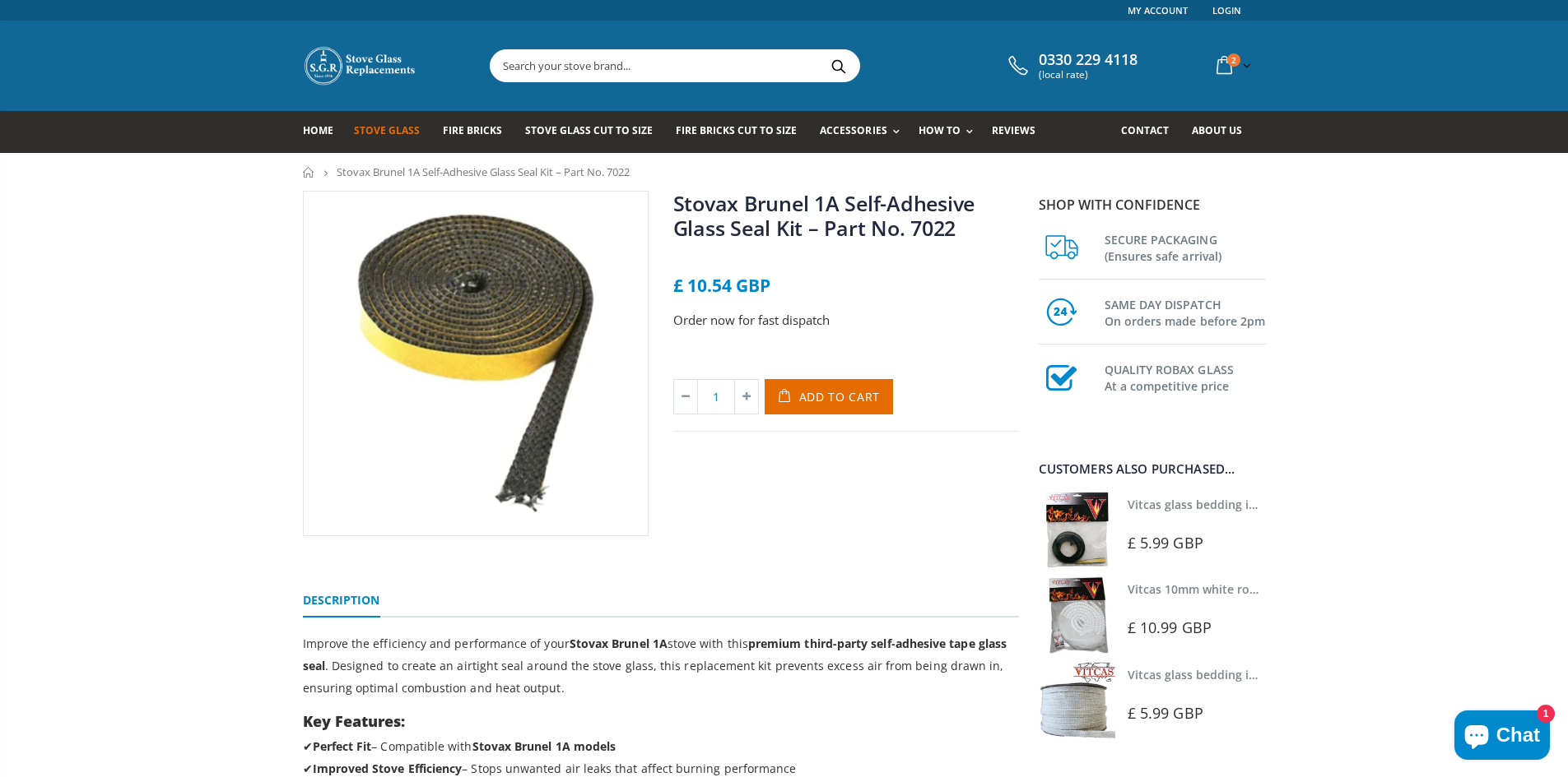
click at [374, 127] on span "Stove Glass" at bounding box center [387, 130] width 66 height 14
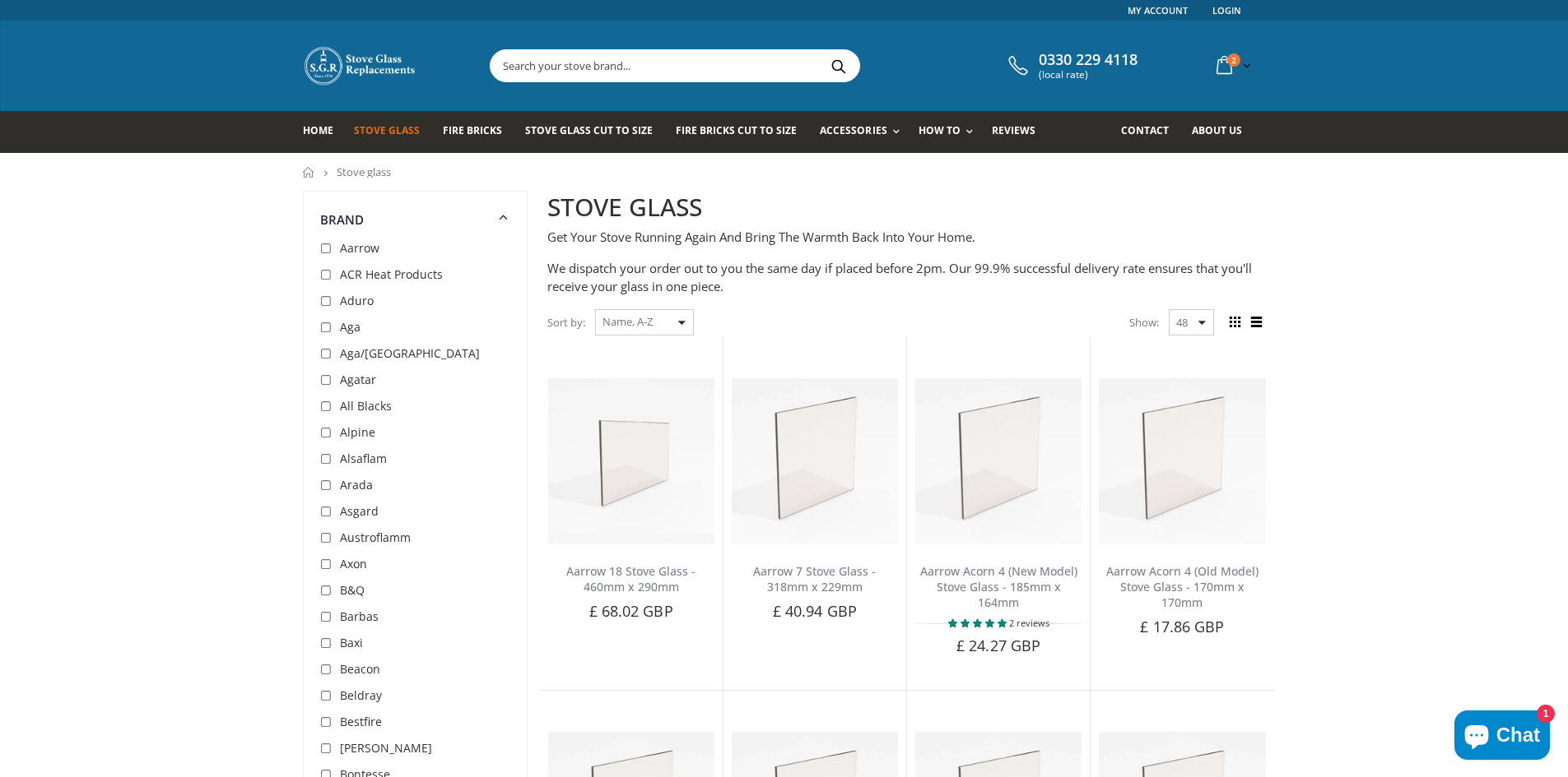
click at [648, 67] on input "text" at bounding box center [767, 66] width 553 height 31
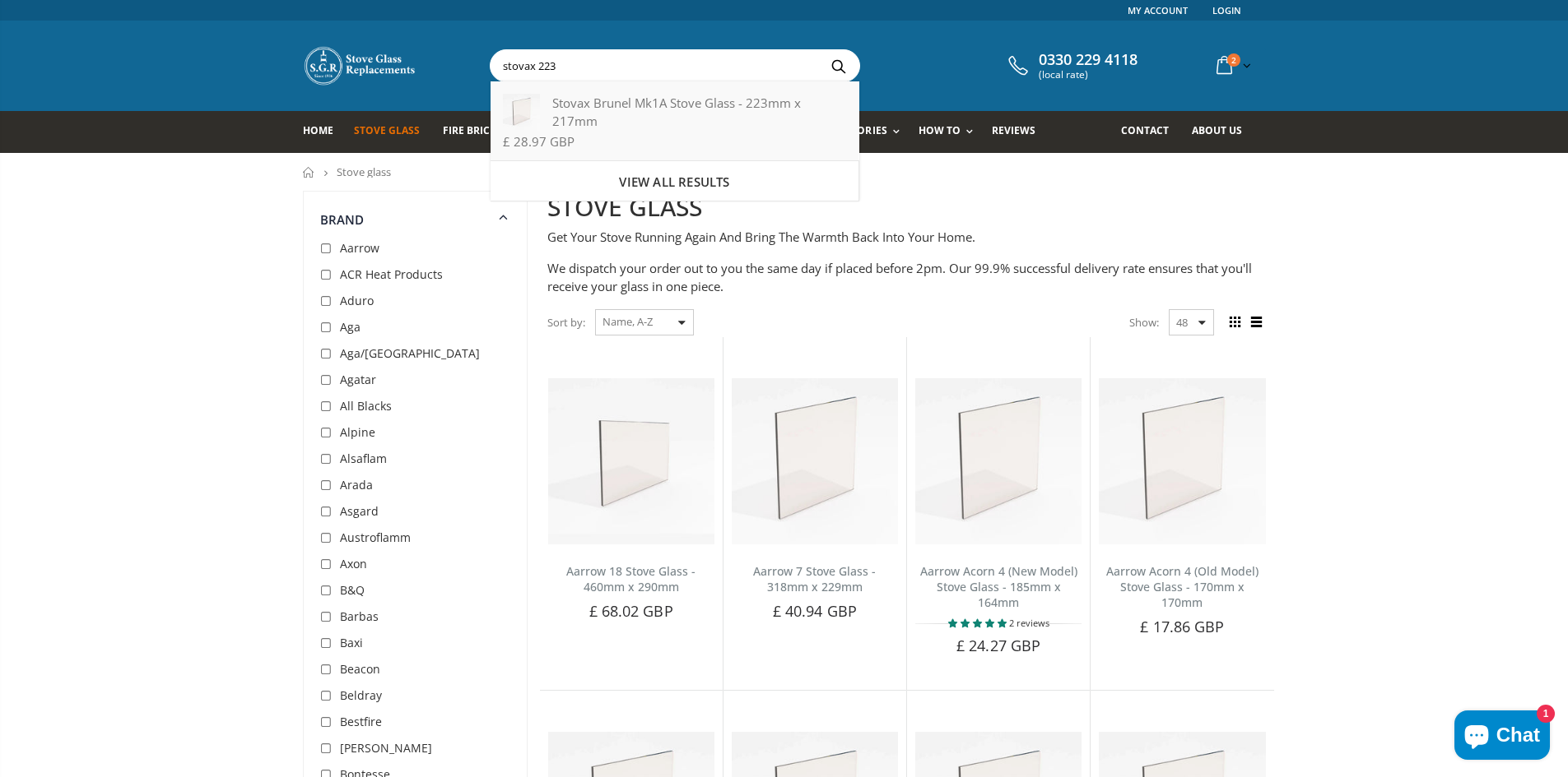
type input "stovax 223"
click at [683, 130] on div "Stovax Brunel Mk1A Stove Glass - 223mm x 217mm £ 28.97 GBP" at bounding box center [674, 121] width 368 height 80
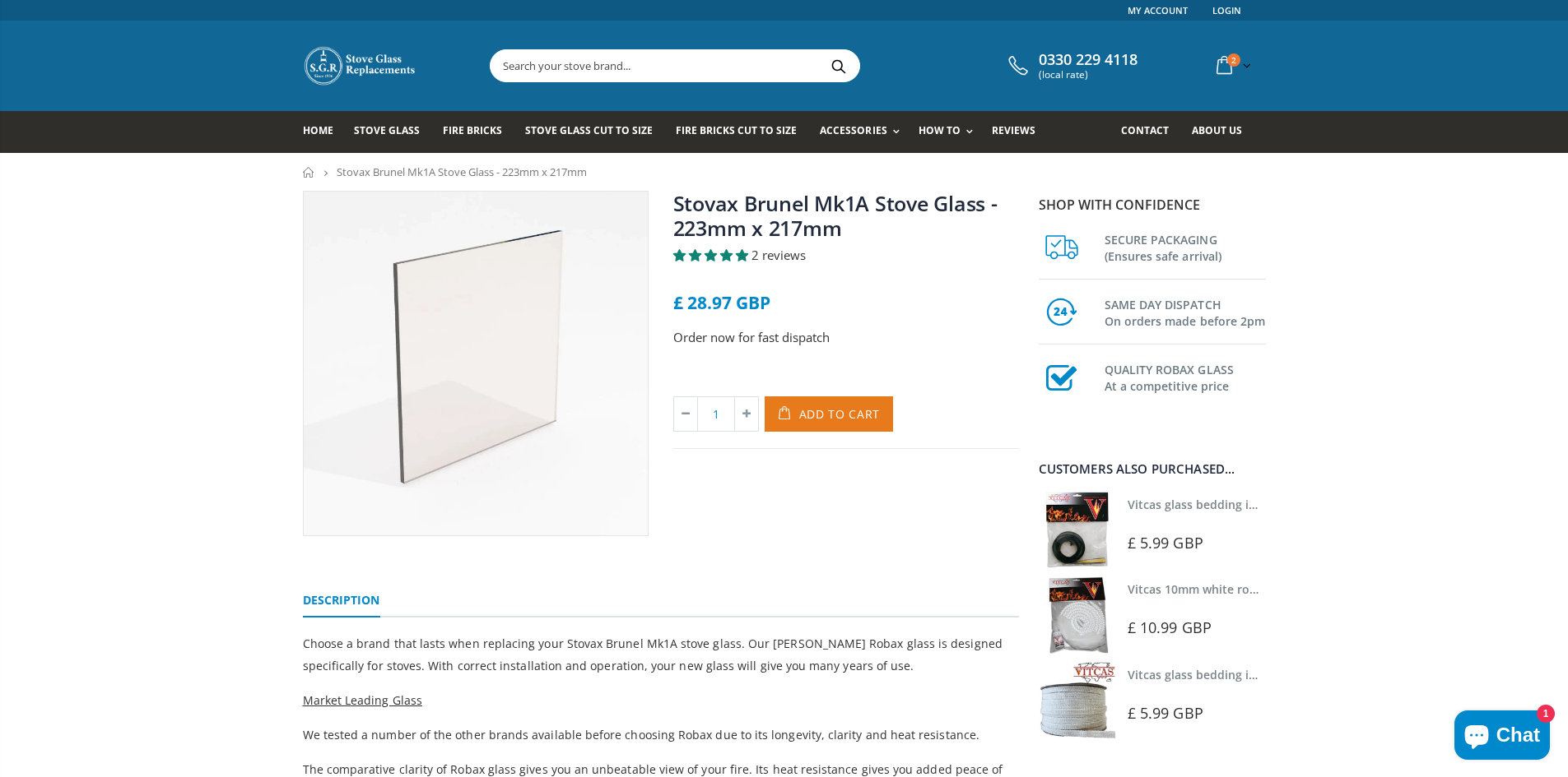
click at [841, 412] on span "Add to Cart" at bounding box center [840, 414] width 82 height 16
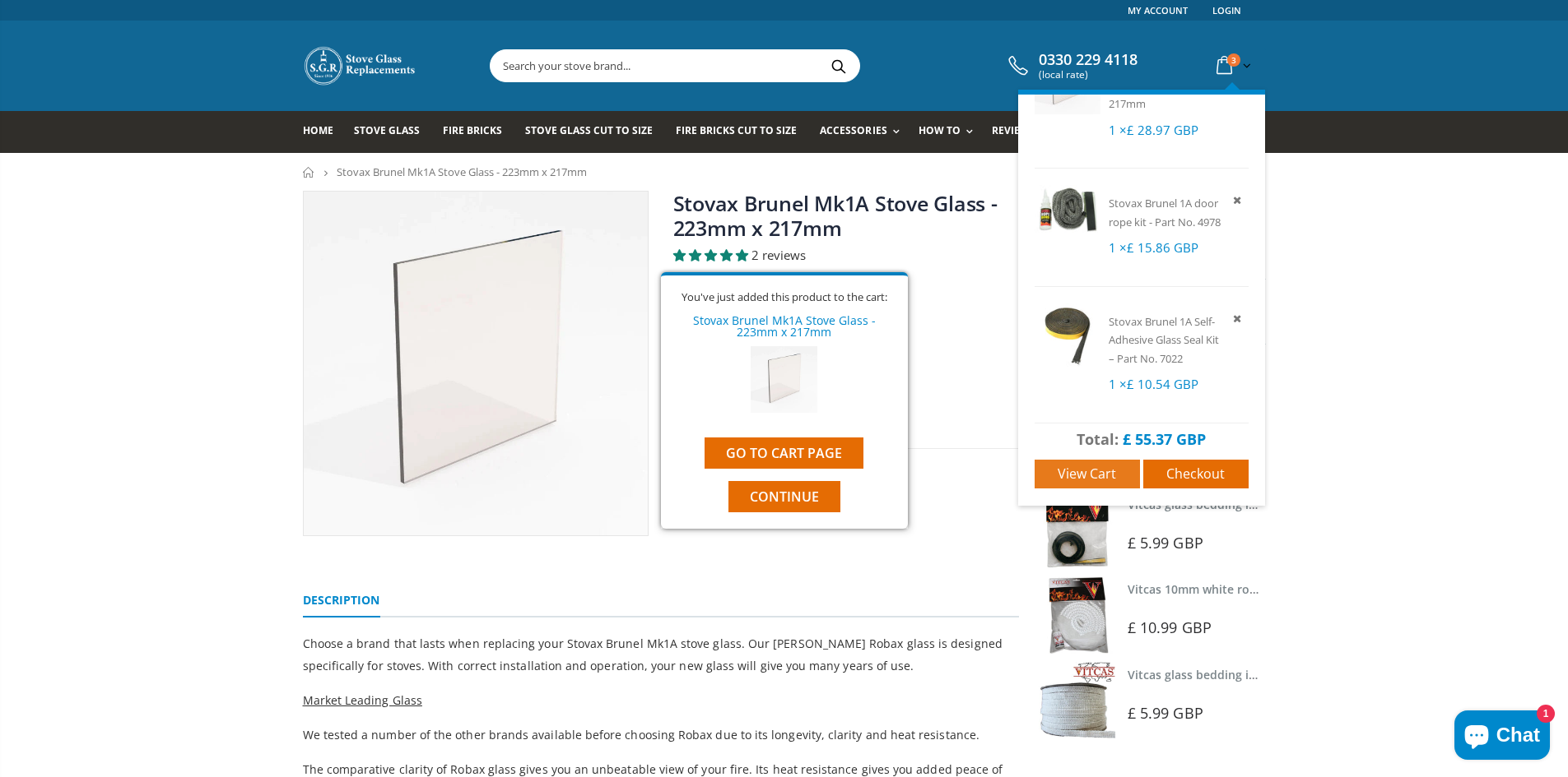
scroll to position [99, 0]
click at [1100, 481] on span "View cart" at bounding box center [1086, 474] width 58 height 18
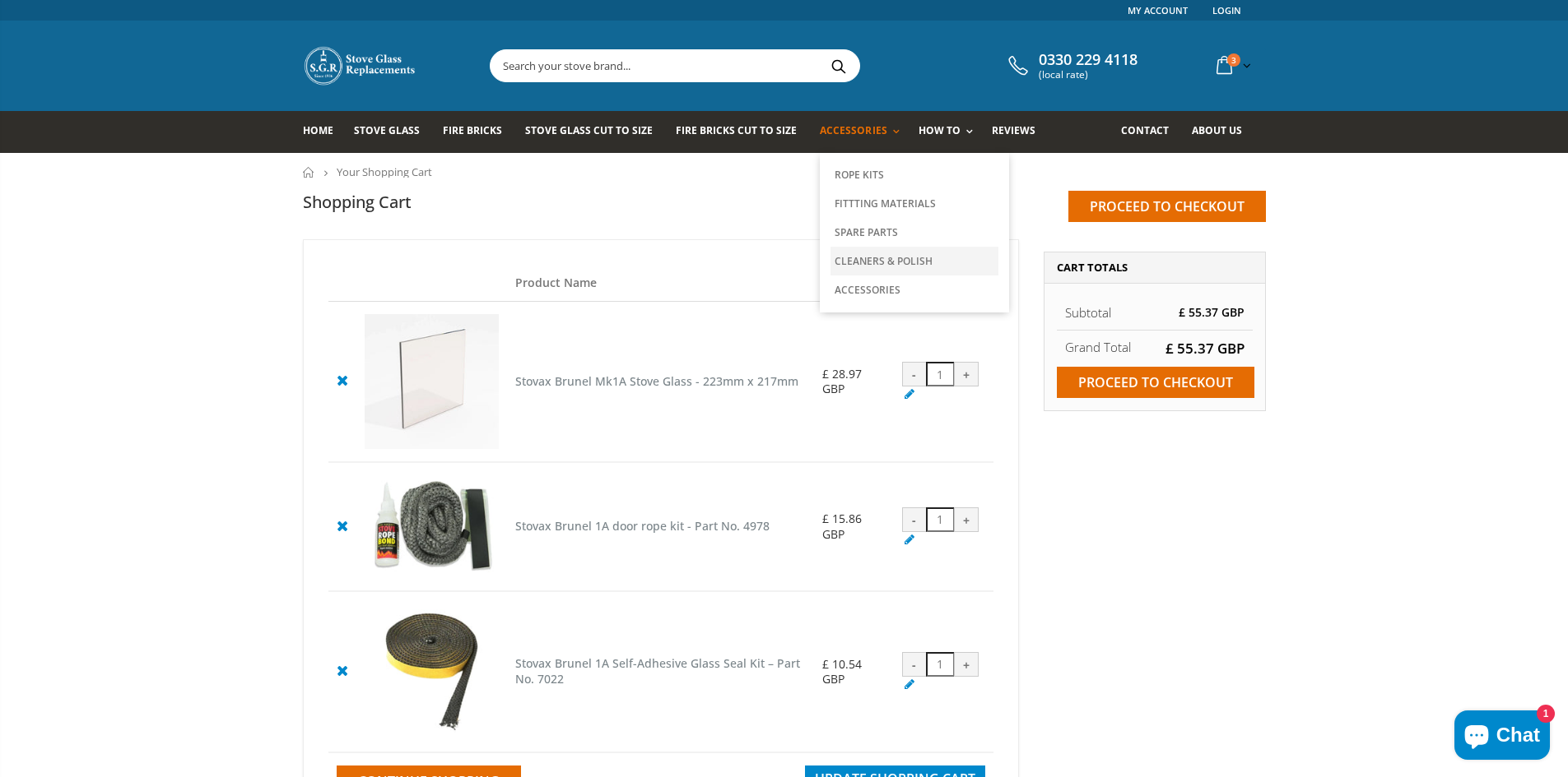
click at [878, 257] on link "Cleaners & Polish" at bounding box center [914, 261] width 168 height 29
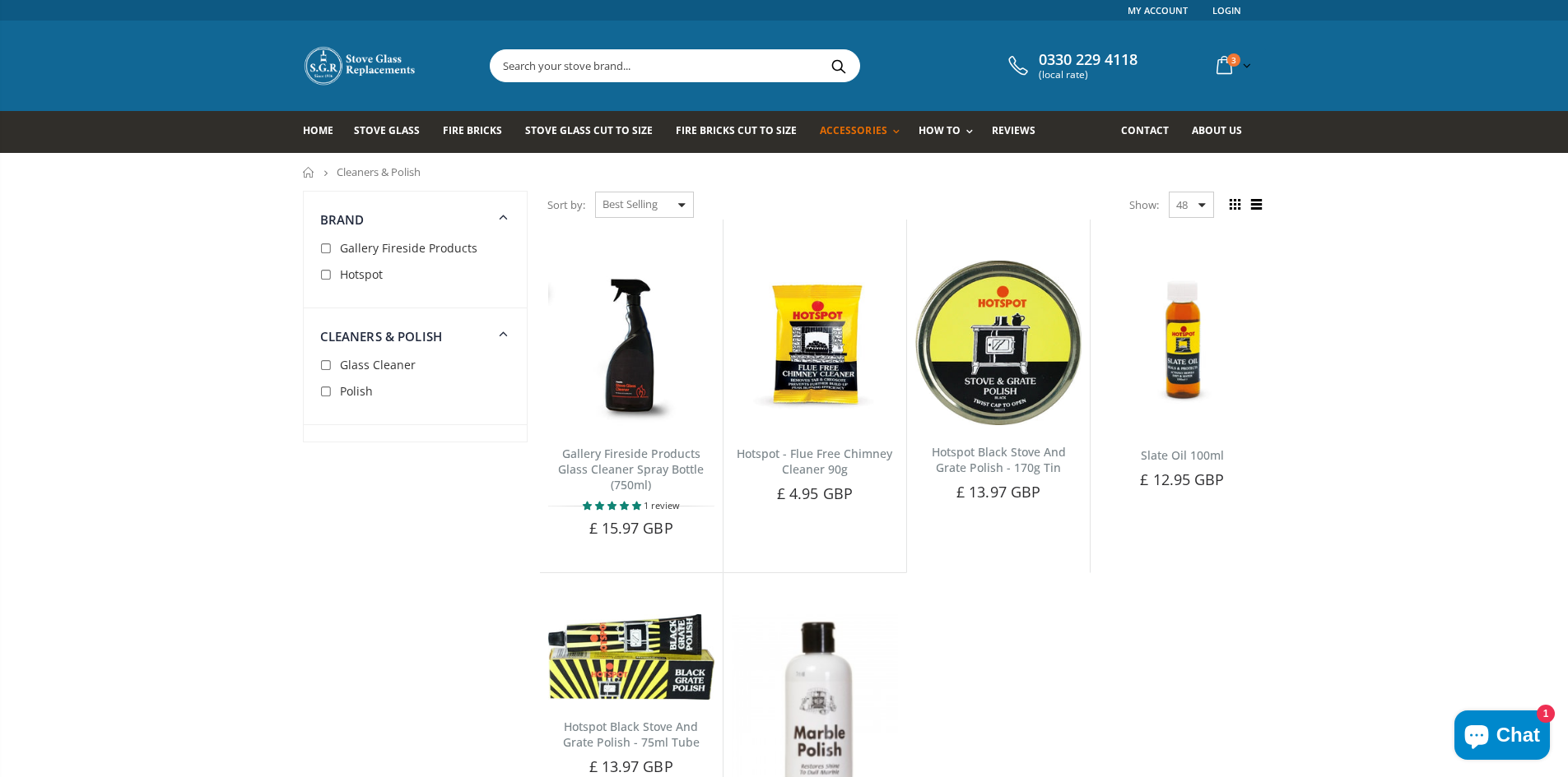
scroll to position [83, 0]
